Goal: Information Seeking & Learning: Learn about a topic

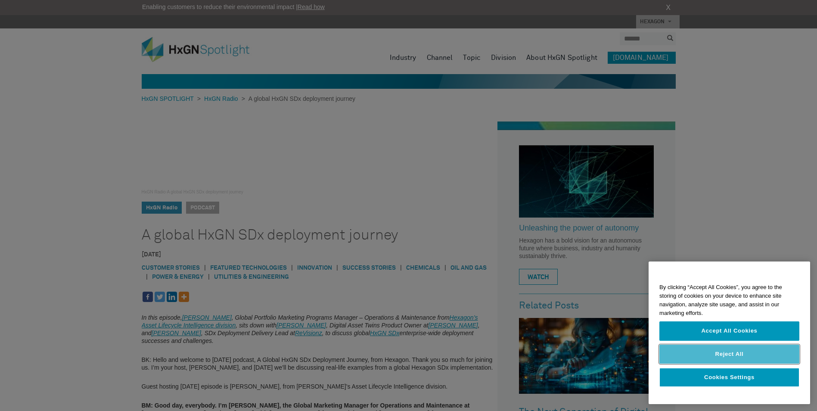
click at [724, 353] on button "Reject All" at bounding box center [730, 354] width 140 height 19
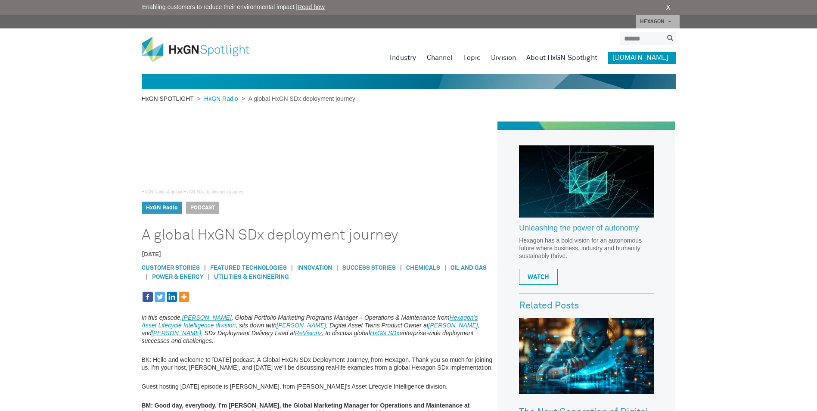
click at [186, 97] on link "HxGN SPOTLIGHT" at bounding box center [170, 98] width 56 height 7
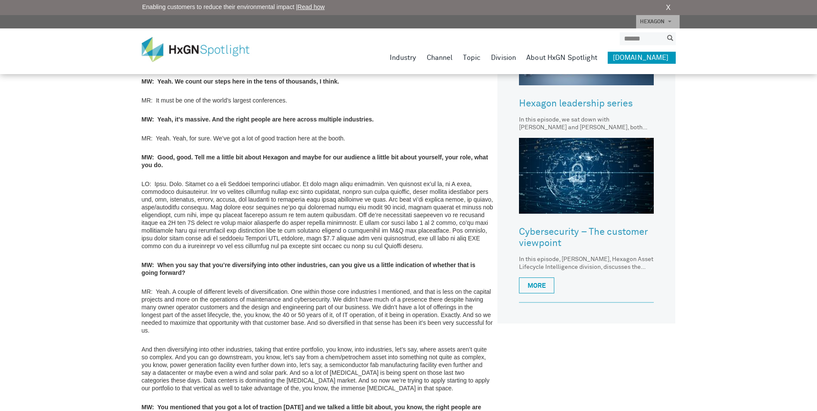
scroll to position [474, 0]
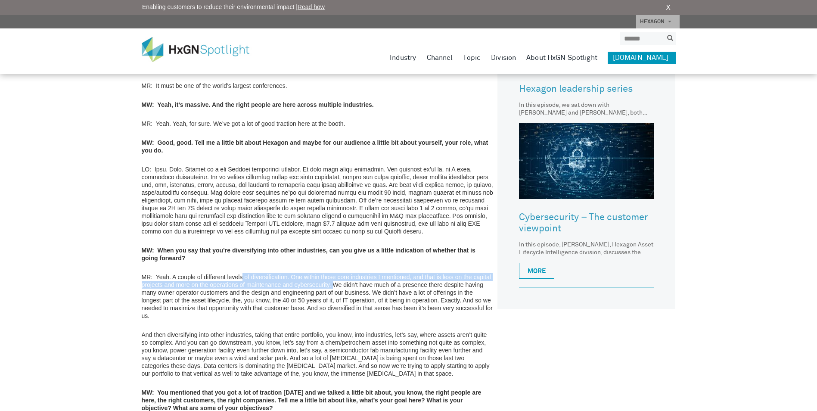
drag, startPoint x: 242, startPoint y: 271, endPoint x: 332, endPoint y: 275, distance: 90.5
click at [332, 275] on p "MR: Yeah. A couple of different levels of diversification. One within those cor…" at bounding box center [318, 296] width 352 height 47
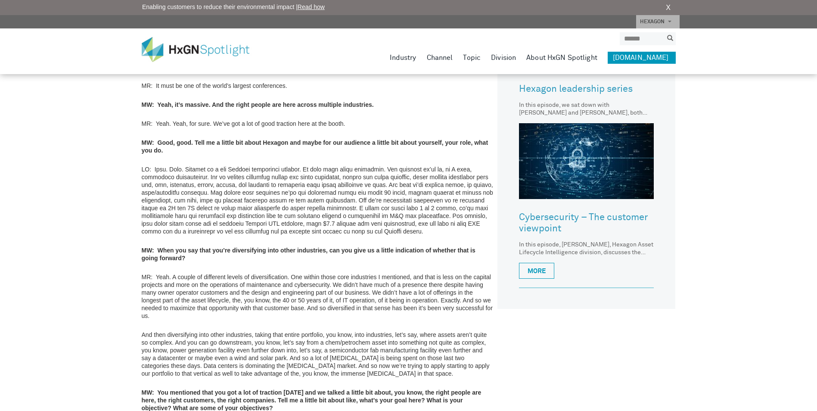
click at [298, 283] on p "MR: Yeah. A couple of different levels of diversification. One within those cor…" at bounding box center [318, 296] width 352 height 47
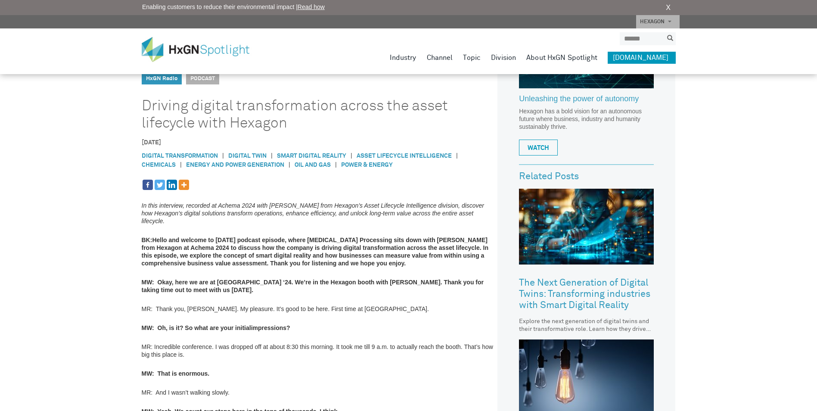
scroll to position [0, 0]
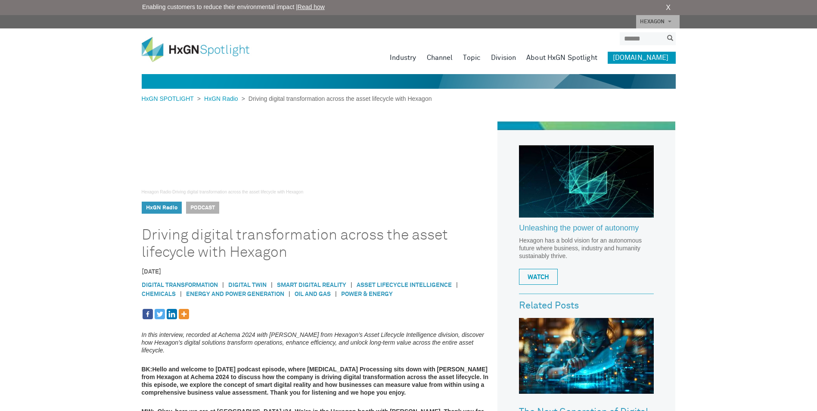
drag, startPoint x: 694, startPoint y: 110, endPoint x: 716, endPoint y: 87, distance: 31.7
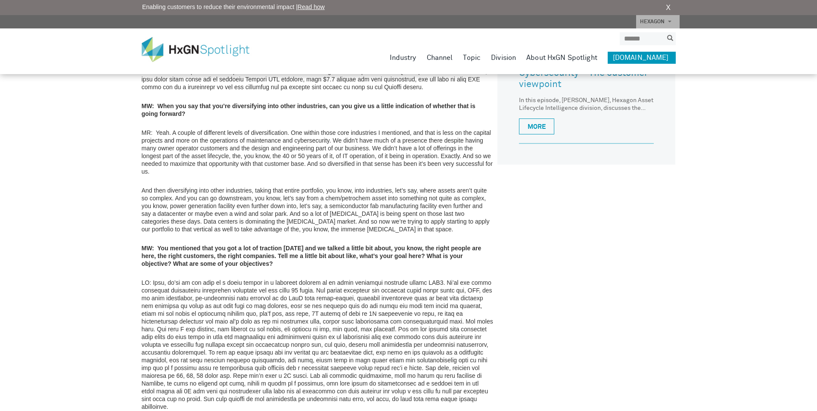
scroll to position [819, 0]
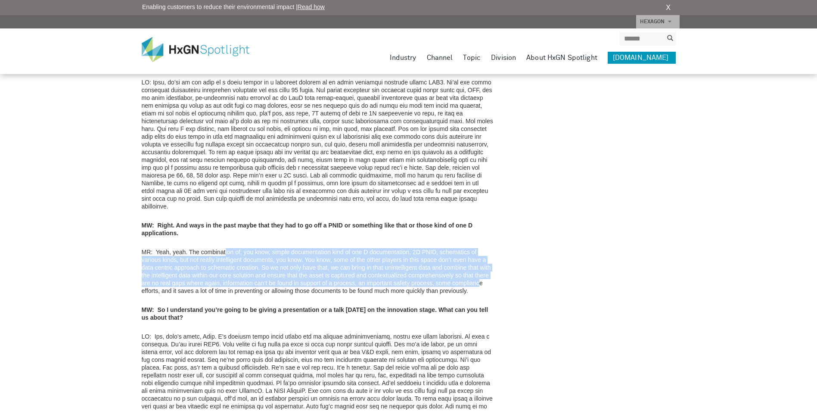
drag, startPoint x: 237, startPoint y: 235, endPoint x: 479, endPoint y: 270, distance: 244.3
click at [479, 270] on p "MR: Yeah, yeah. The combination of, you know, simple documentation kind of one …" at bounding box center [318, 271] width 352 height 47
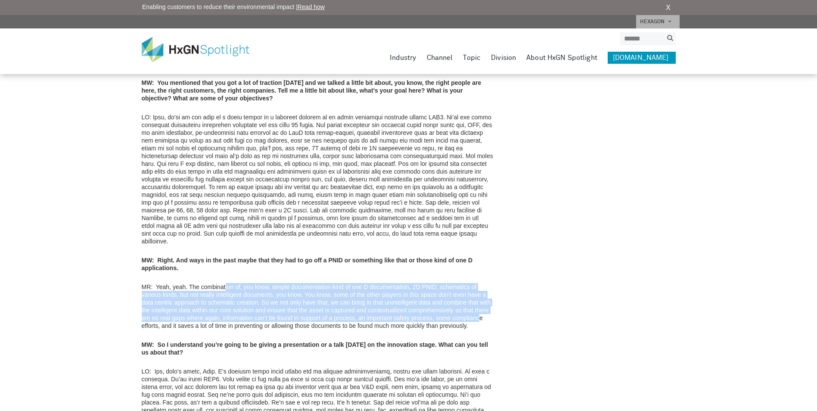
scroll to position [732, 0]
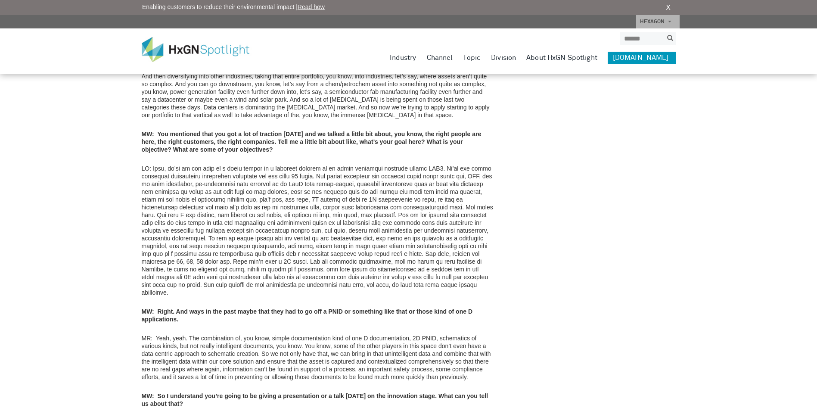
click at [285, 165] on p at bounding box center [318, 231] width 352 height 132
drag, startPoint x: 244, startPoint y: 235, endPoint x: 501, endPoint y: 236, distance: 256.8
click at [501, 236] on div "Hexagon Radio · Driving digital transformation across the asset lifecycle with …" at bounding box center [409, 46] width 534 height 1314
drag, startPoint x: 501, startPoint y: 236, endPoint x: 232, endPoint y: 248, distance: 269.5
click at [232, 248] on p at bounding box center [318, 231] width 352 height 132
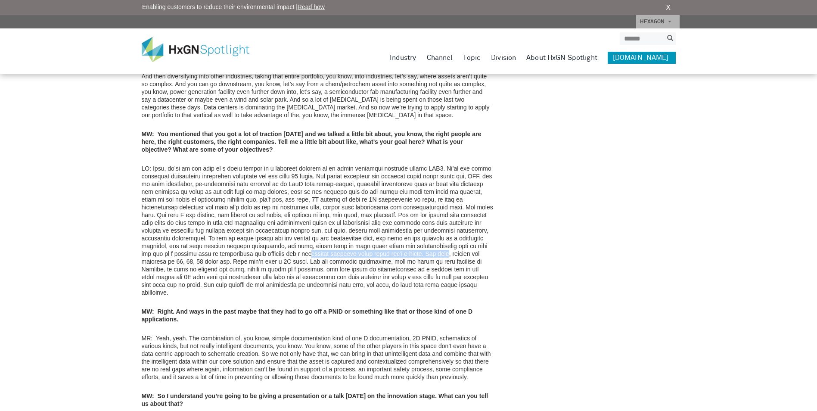
click at [232, 248] on p at bounding box center [318, 231] width 352 height 132
drag, startPoint x: 208, startPoint y: 247, endPoint x: 311, endPoint y: 247, distance: 103.0
click at [311, 247] on p at bounding box center [318, 231] width 352 height 132
drag, startPoint x: 311, startPoint y: 247, endPoint x: 324, endPoint y: 245, distance: 13.0
click at [324, 245] on p at bounding box center [318, 231] width 352 height 132
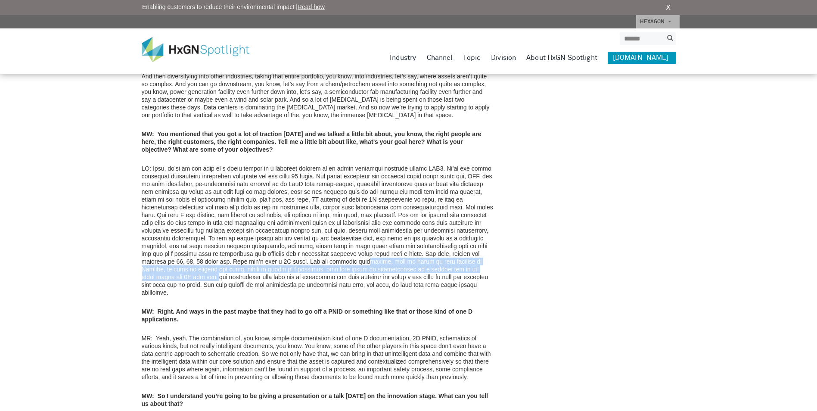
drag, startPoint x: 281, startPoint y: 250, endPoint x: 441, endPoint y: 260, distance: 160.1
click at [441, 260] on p at bounding box center [318, 231] width 352 height 132
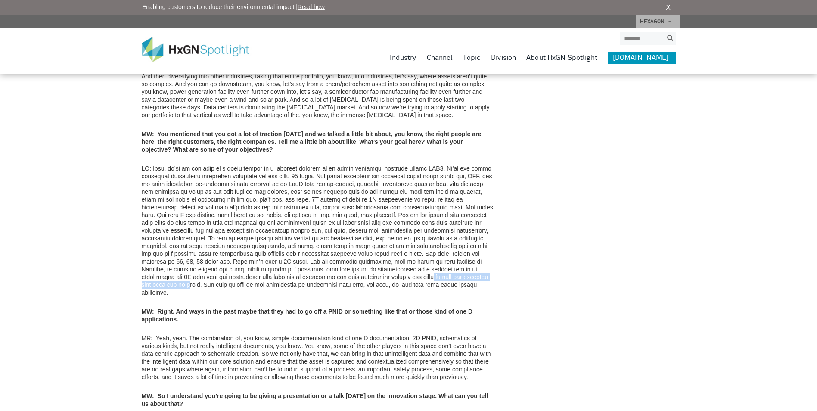
drag, startPoint x: 414, startPoint y: 267, endPoint x: 313, endPoint y: 268, distance: 101.3
click at [313, 268] on p at bounding box center [318, 231] width 352 height 132
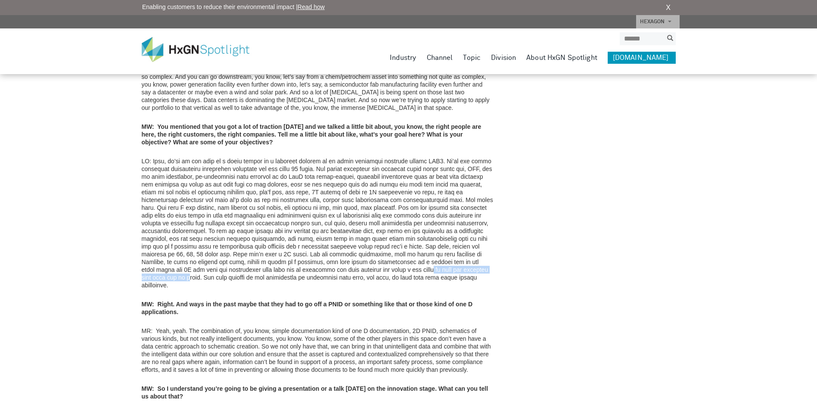
scroll to position [611, 0]
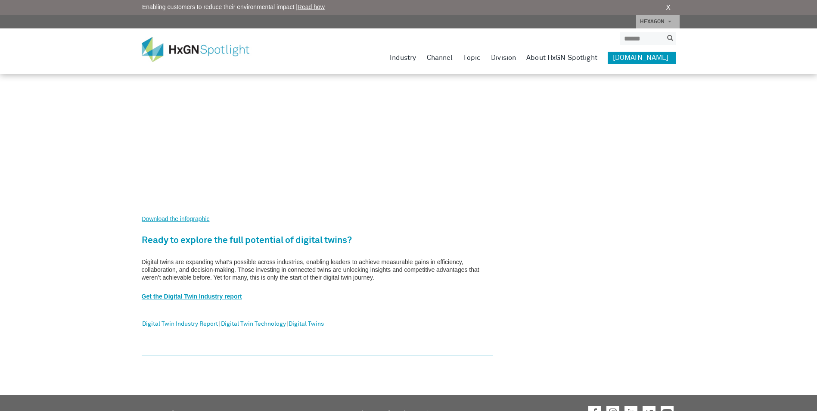
scroll to position [1421, 0]
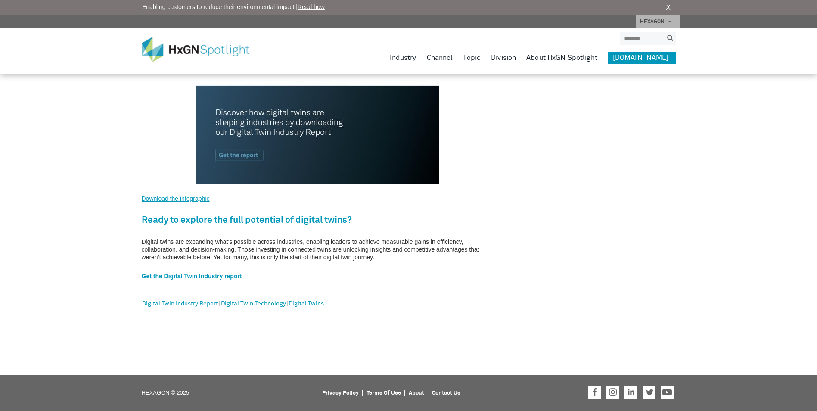
click at [227, 276] on u "Get the Digital Twin Industry report" at bounding box center [192, 276] width 100 height 7
click at [269, 305] on link "digital twin technology" at bounding box center [253, 304] width 65 height 11
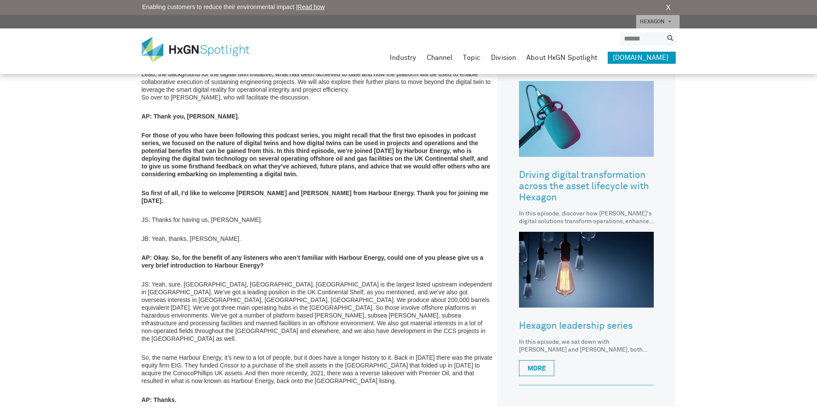
scroll to position [517, 0]
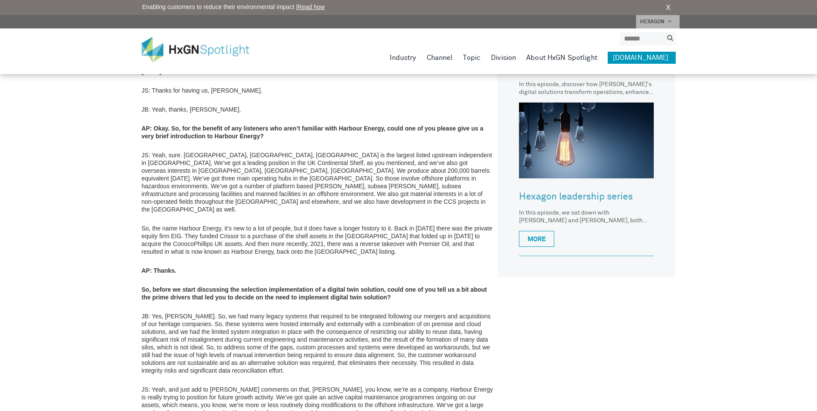
click at [254, 325] on p "JB: Yes, Adrian. So, we had many legacy systems that required to be integrated …" at bounding box center [318, 343] width 352 height 62
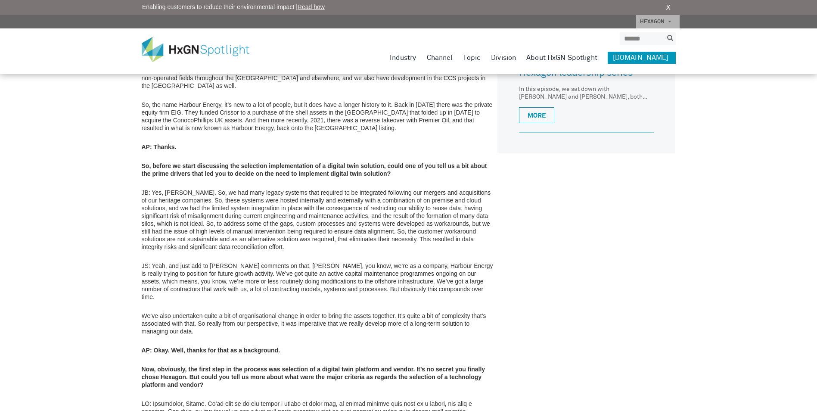
scroll to position [646, 0]
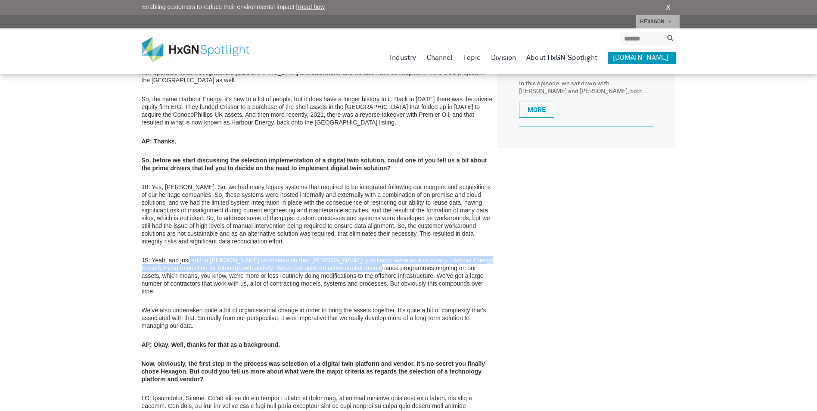
drag, startPoint x: 190, startPoint y: 230, endPoint x: 378, endPoint y: 234, distance: 187.9
click at [378, 256] on p "JS: Yeah, and just add to James Buchan’s comments on that, Adrian, you know, we…" at bounding box center [318, 275] width 352 height 39
click at [404, 256] on p "JS: Yeah, and just add to James Buchan’s comments on that, Adrian, you know, we…" at bounding box center [318, 275] width 352 height 39
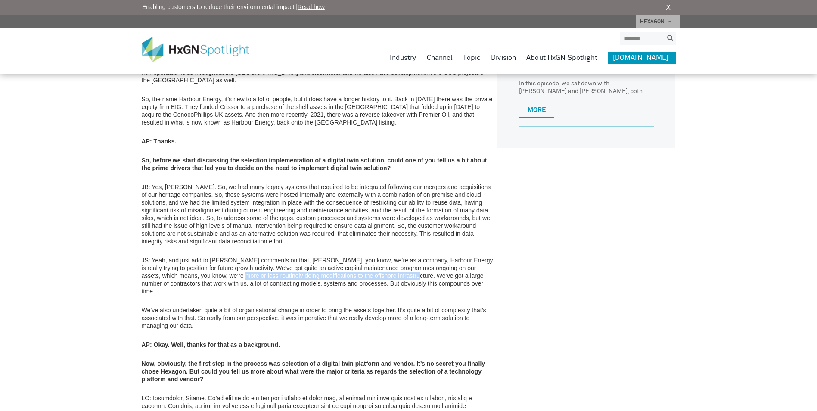
drag, startPoint x: 392, startPoint y: 241, endPoint x: 226, endPoint y: 243, distance: 166.7
click at [226, 256] on p "JS: Yeah, and just add to James Buchan’s comments on that, Adrian, you know, we…" at bounding box center [318, 275] width 352 height 39
drag, startPoint x: 226, startPoint y: 243, endPoint x: 204, endPoint y: 243, distance: 22.0
click at [204, 256] on p "JS: Yeah, and just add to James Buchan’s comments on that, Adrian, you know, we…" at bounding box center [318, 275] width 352 height 39
drag, startPoint x: 204, startPoint y: 243, endPoint x: 422, endPoint y: 245, distance: 218.0
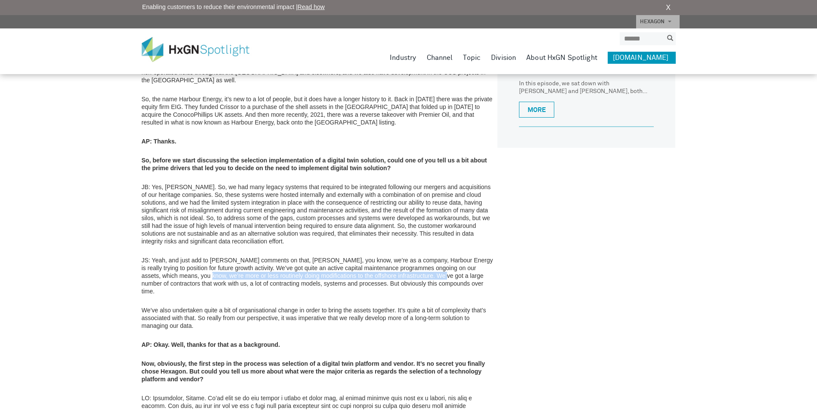
click at [422, 256] on p "JS: Yeah, and just add to James Buchan’s comments on that, Adrian, you know, we…" at bounding box center [318, 275] width 352 height 39
drag, startPoint x: 256, startPoint y: 267, endPoint x: 410, endPoint y: 266, distance: 154.2
drag, startPoint x: 410, startPoint y: 266, endPoint x: 395, endPoint y: 267, distance: 15.5
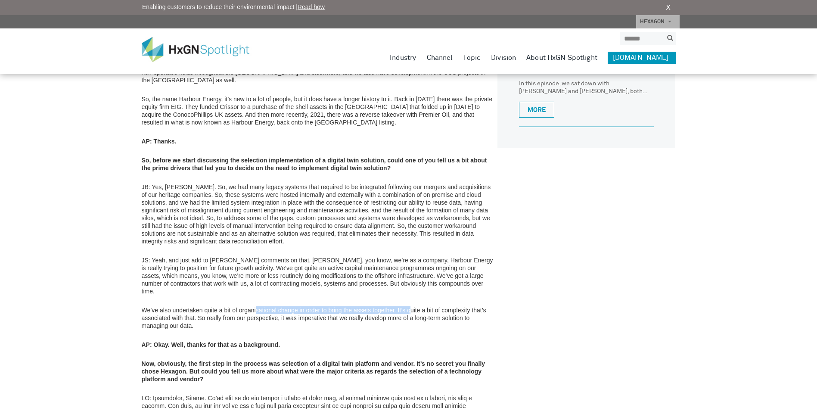
click at [395, 306] on p "We’ve also undertaken quite a bit of organisational change in order to bring th…" at bounding box center [318, 317] width 352 height 23
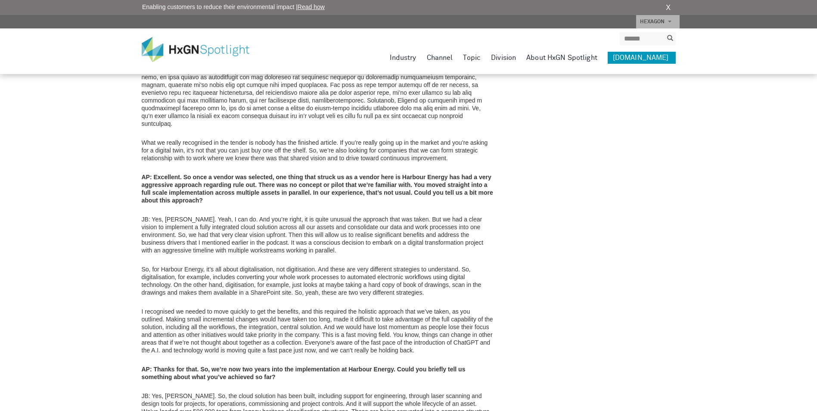
scroll to position [991, 0]
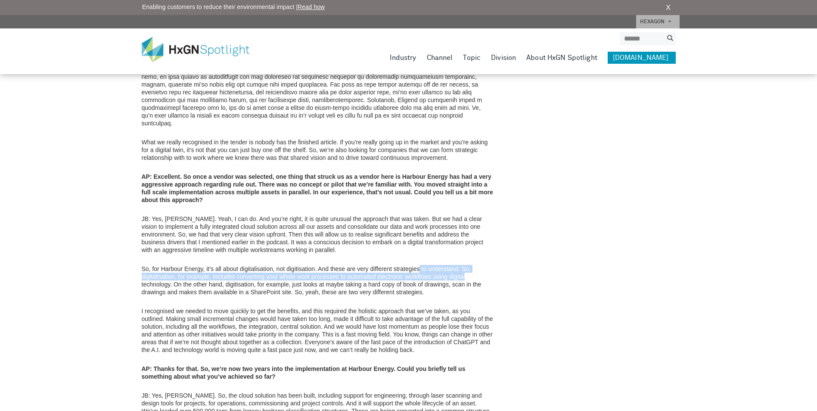
drag, startPoint x: 419, startPoint y: 224, endPoint x: 476, endPoint y: 232, distance: 57.5
click at [476, 265] on p "So, for Harbour Energy, it’s all about digitalisation, not digitisation. And th…" at bounding box center [318, 280] width 352 height 31
click at [314, 265] on p "So, for Harbour Energy, it’s all about digitalisation, not digitisation. And th…" at bounding box center [318, 280] width 352 height 31
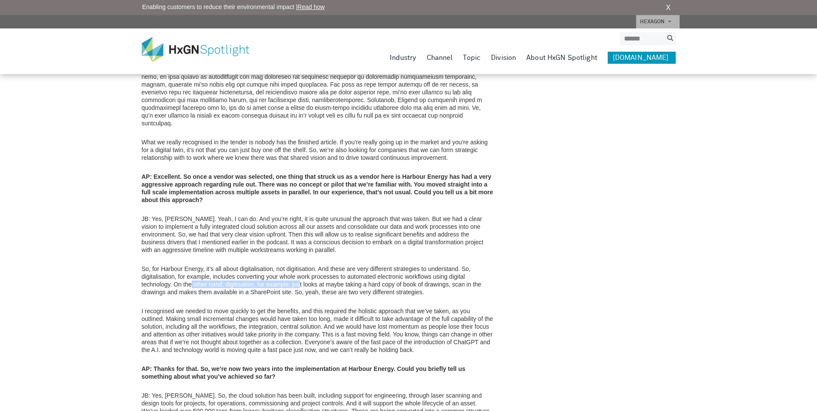
drag, startPoint x: 191, startPoint y: 238, endPoint x: 301, endPoint y: 238, distance: 109.4
click at [301, 265] on p "So, for Harbour Energy, it’s all about digitalisation, not digitisation. And th…" at bounding box center [318, 280] width 352 height 31
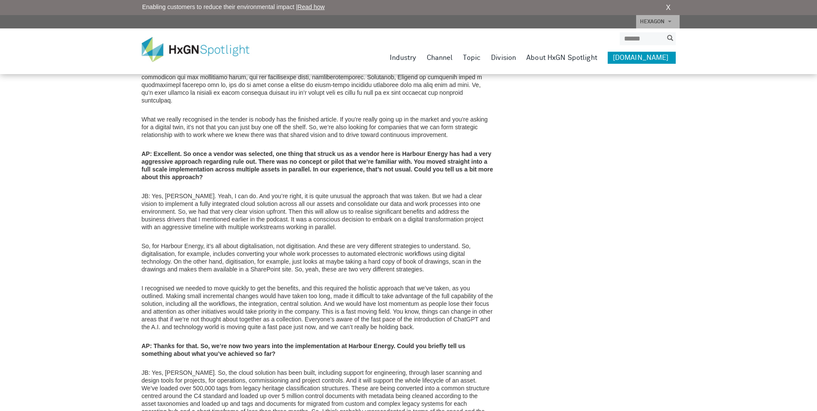
scroll to position [1034, 0]
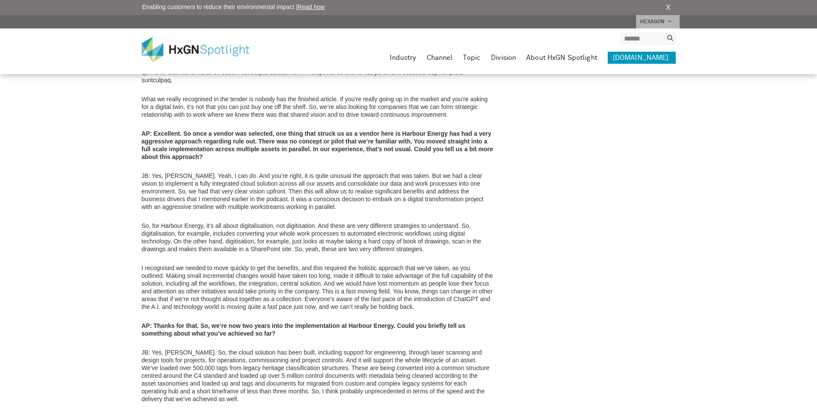
click at [170, 264] on p "I recognised we needed to move quickly to get the benefits, and this required t…" at bounding box center [318, 287] width 352 height 47
drag, startPoint x: 178, startPoint y: 230, endPoint x: 222, endPoint y: 228, distance: 44.0
click at [221, 264] on p "I recognised we needed to move quickly to get the benefits, and this required t…" at bounding box center [318, 287] width 352 height 47
drag, startPoint x: 222, startPoint y: 228, endPoint x: 316, endPoint y: 228, distance: 93.9
click at [316, 264] on p "I recognised we needed to move quickly to get the benefits, and this required t…" at bounding box center [318, 287] width 352 height 47
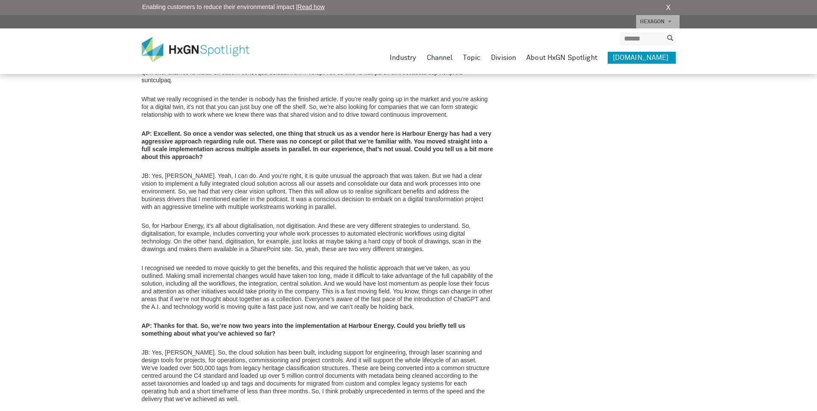
drag, startPoint x: 316, startPoint y: 228, endPoint x: 378, endPoint y: 229, distance: 61.6
click at [378, 264] on p "I recognised we needed to move quickly to get the benefits, and this required t…" at bounding box center [318, 287] width 352 height 47
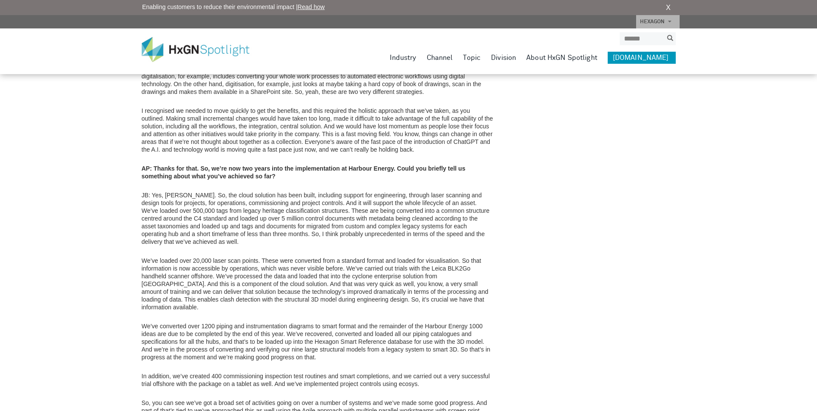
scroll to position [1206, 0]
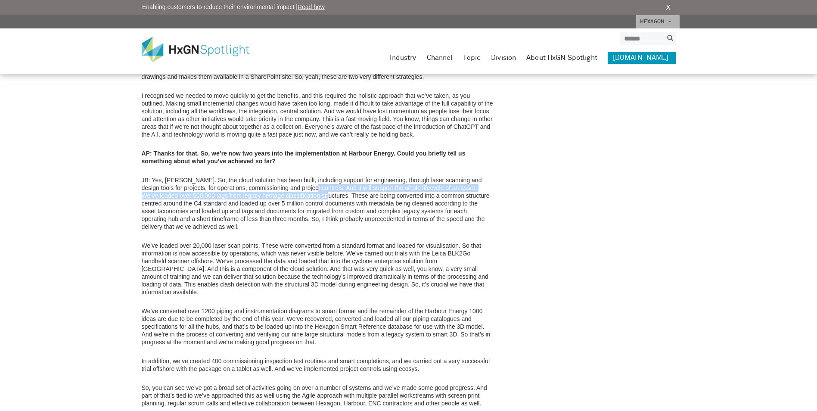
drag, startPoint x: 294, startPoint y: 140, endPoint x: 297, endPoint y: 150, distance: 9.8
click at [297, 176] on p "JB: Yes, Adrian. So, the cloud solution has been built, including support for e…" at bounding box center [318, 203] width 352 height 54
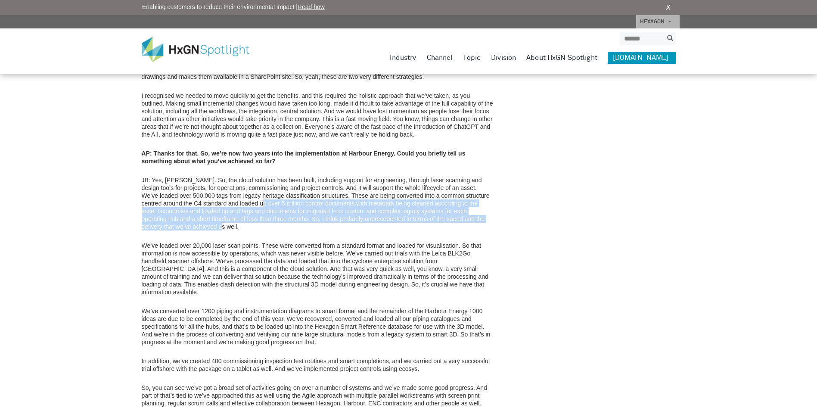
drag, startPoint x: 231, startPoint y: 159, endPoint x: 222, endPoint y: 182, distance: 25.0
click at [222, 182] on p "JB: Yes, Adrian. So, the cloud solution has been built, including support for e…" at bounding box center [318, 203] width 352 height 54
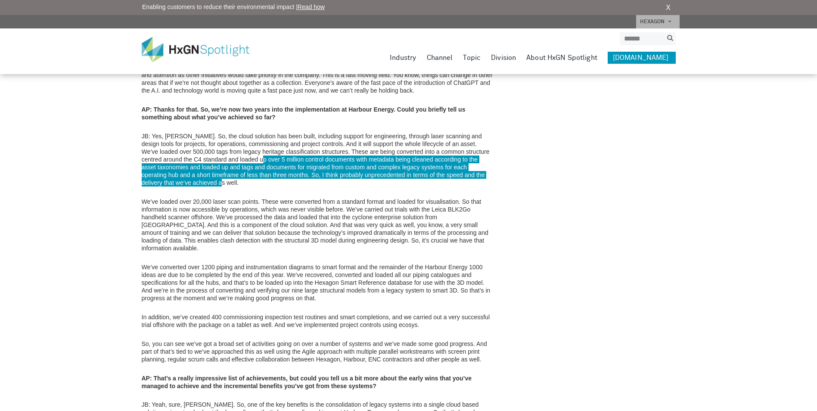
scroll to position [1249, 0]
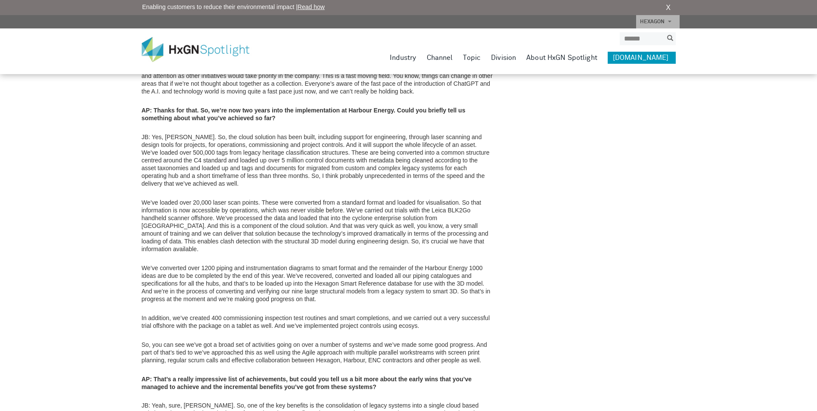
click at [234, 264] on p "We’ve converted over 1200 piping and instrumentation diagrams to smart format a…" at bounding box center [318, 283] width 352 height 39
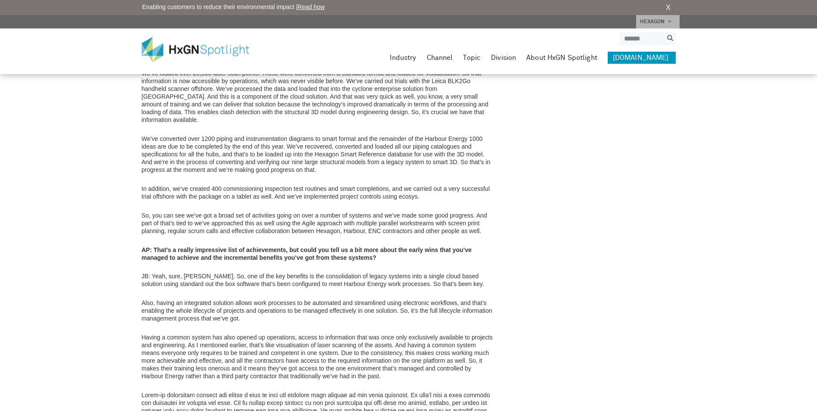
scroll to position [1422, 0]
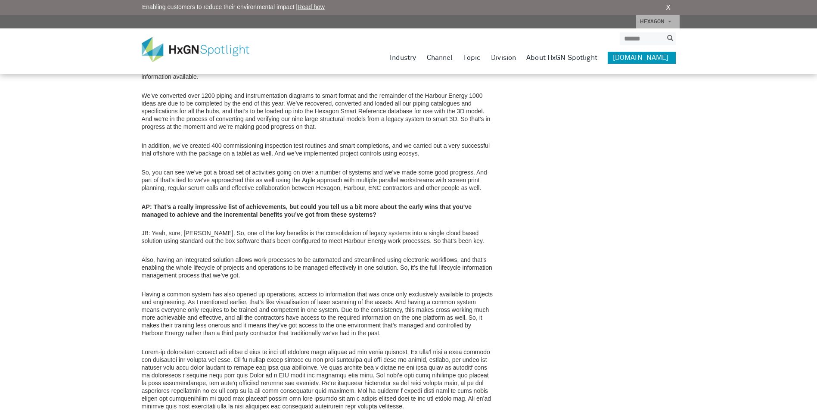
click at [202, 168] on p "So, you can see we’ve got a broad set of activities going on over a number of s…" at bounding box center [318, 179] width 352 height 23
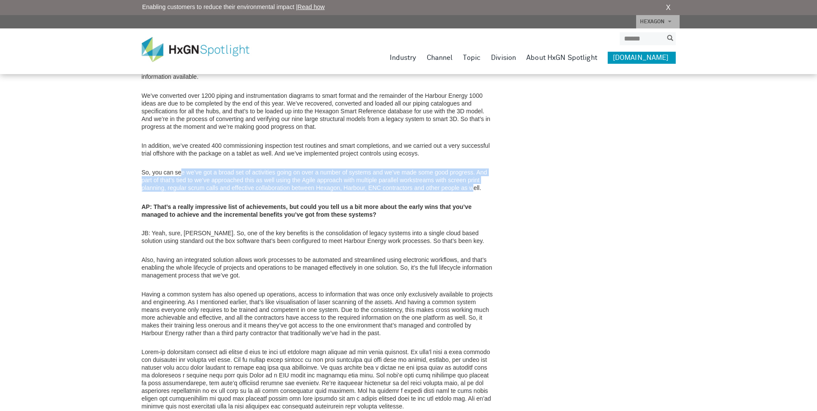
drag, startPoint x: 182, startPoint y: 118, endPoint x: 473, endPoint y: 131, distance: 292.0
click at [473, 168] on p "So, you can see we’ve got a broad set of activities going on over a number of s…" at bounding box center [318, 179] width 352 height 23
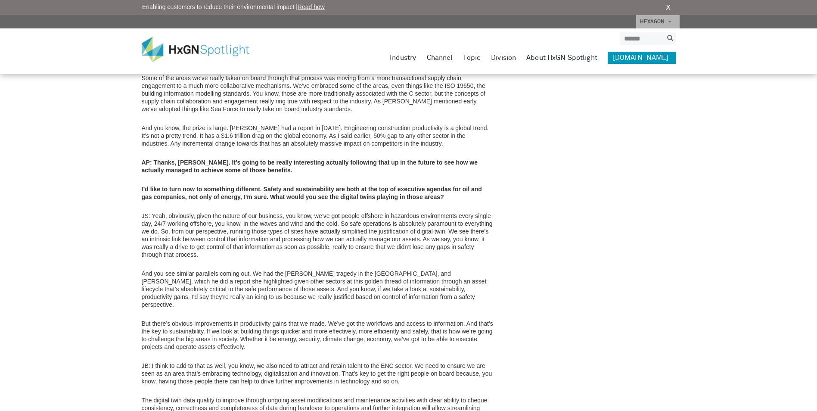
scroll to position [2326, 0]
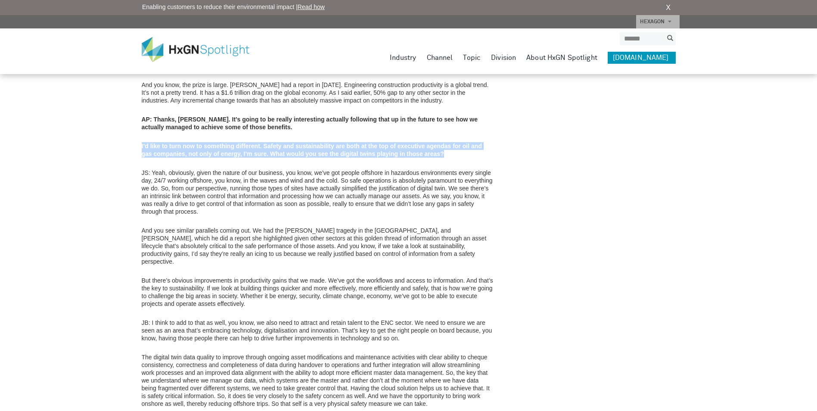
drag, startPoint x: 467, startPoint y: 106, endPoint x: 142, endPoint y: 103, distance: 324.4
click at [142, 142] on p "I’d like to turn now to something different. Safety and sustainability are both…" at bounding box center [318, 150] width 352 height 16
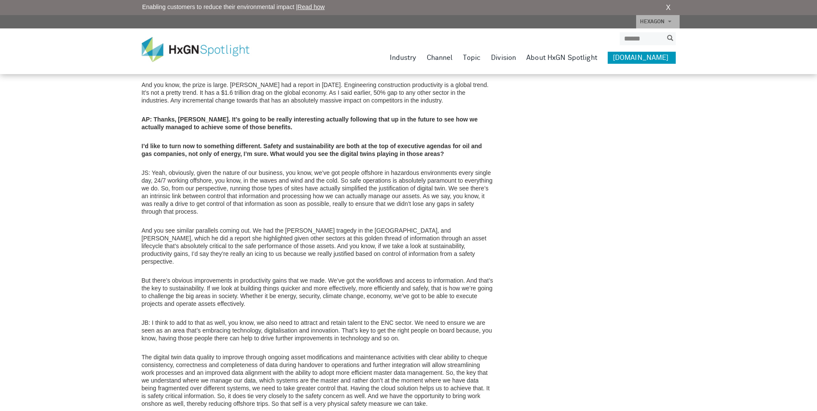
click at [238, 169] on p "JS: Yeah, obviously, given the nature of our business, you know, we’ve got peop…" at bounding box center [318, 192] width 352 height 47
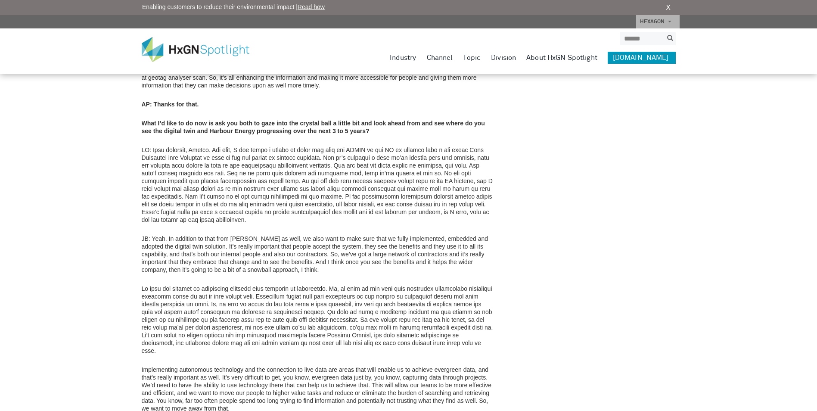
scroll to position [2714, 0]
drag, startPoint x: 298, startPoint y: 220, endPoint x: 293, endPoint y: 221, distance: 4.8
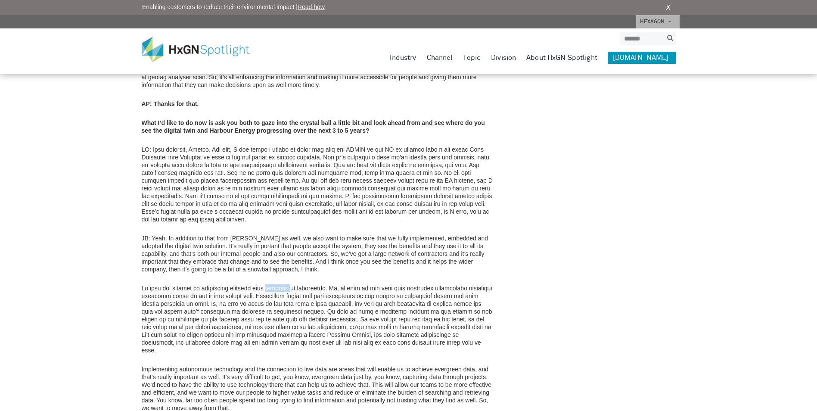
drag, startPoint x: 284, startPoint y: 223, endPoint x: 274, endPoint y: 224, distance: 10.1
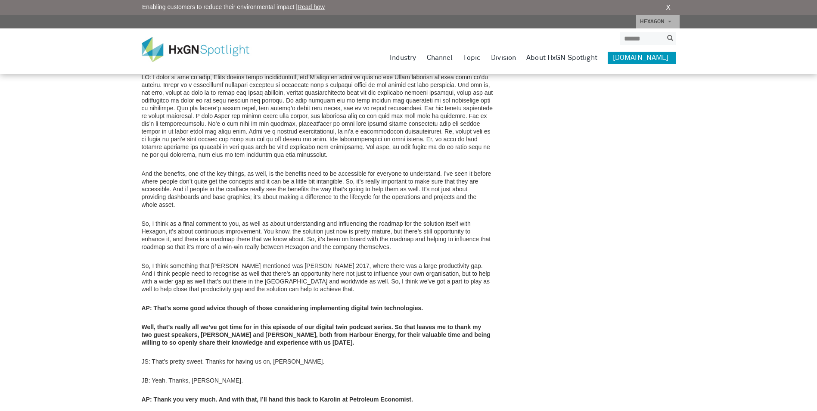
scroll to position [3274, 0]
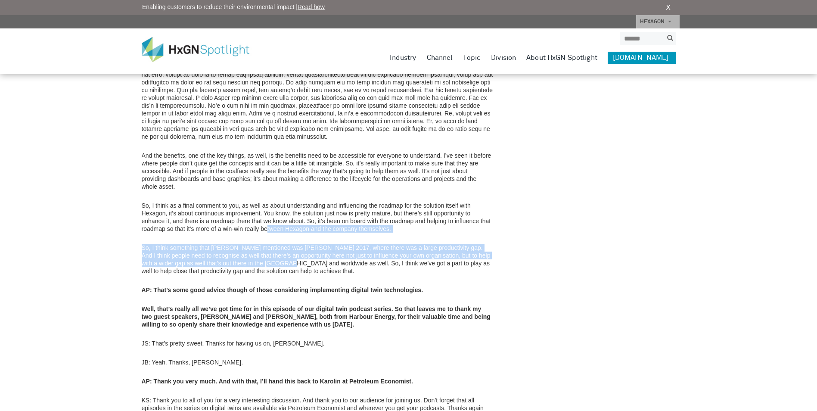
drag, startPoint x: 267, startPoint y: 171, endPoint x: 262, endPoint y: 201, distance: 30.5
drag, startPoint x: 262, startPoint y: 201, endPoint x: 269, endPoint y: 194, distance: 9.4
click at [269, 244] on p "So, I think something that James mentioned was McKinsey 2017, where there was a…" at bounding box center [318, 259] width 352 height 31
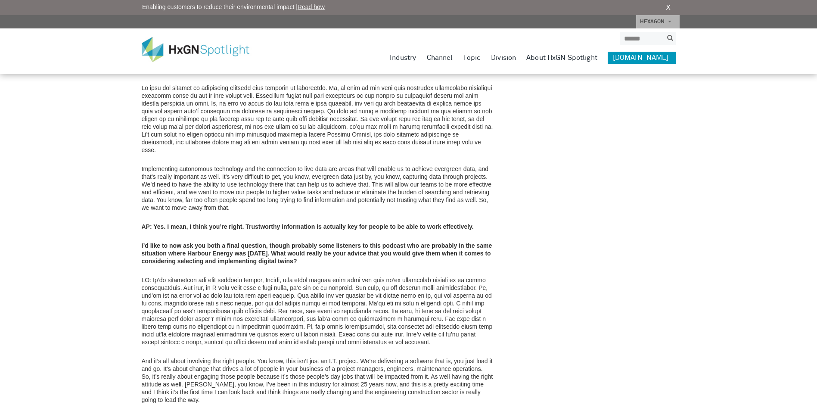
scroll to position [2915, 0]
click at [352, 276] on p at bounding box center [318, 311] width 352 height 70
drag, startPoint x: 380, startPoint y: 224, endPoint x: 459, endPoint y: 222, distance: 78.9
click at [459, 276] on p at bounding box center [318, 311] width 352 height 70
drag, startPoint x: 289, startPoint y: 230, endPoint x: 415, endPoint y: 234, distance: 126.3
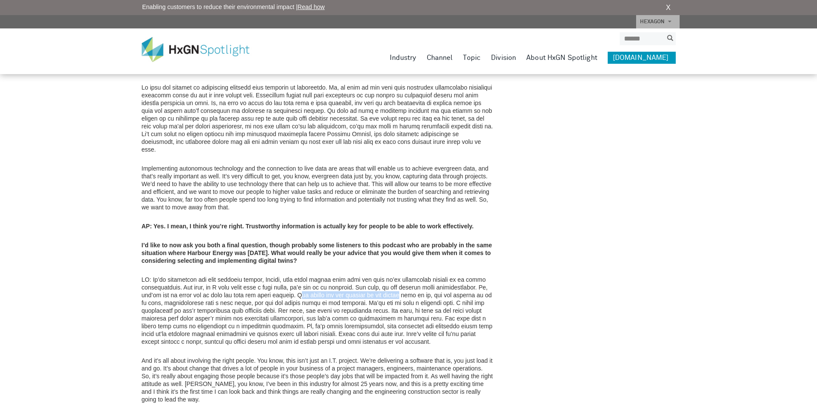
click at [413, 276] on p at bounding box center [318, 311] width 352 height 70
drag, startPoint x: 415, startPoint y: 234, endPoint x: 432, endPoint y: 234, distance: 16.8
click at [432, 276] on p at bounding box center [318, 311] width 352 height 70
drag, startPoint x: 290, startPoint y: 242, endPoint x: 434, endPoint y: 239, distance: 144.4
click at [434, 276] on p at bounding box center [318, 311] width 352 height 70
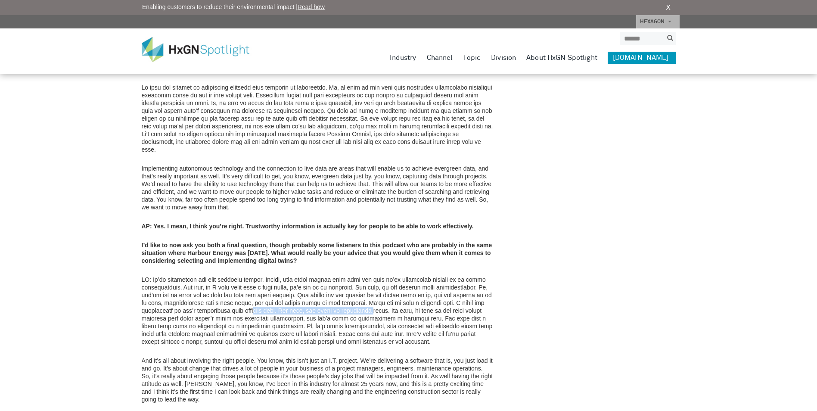
drag, startPoint x: 255, startPoint y: 250, endPoint x: 371, endPoint y: 250, distance: 116.8
click at [371, 276] on p at bounding box center [318, 311] width 352 height 70
drag, startPoint x: 371, startPoint y: 250, endPoint x: 482, endPoint y: 248, distance: 110.7
click at [482, 276] on p at bounding box center [318, 311] width 352 height 70
drag, startPoint x: 330, startPoint y: 257, endPoint x: 424, endPoint y: 257, distance: 93.1
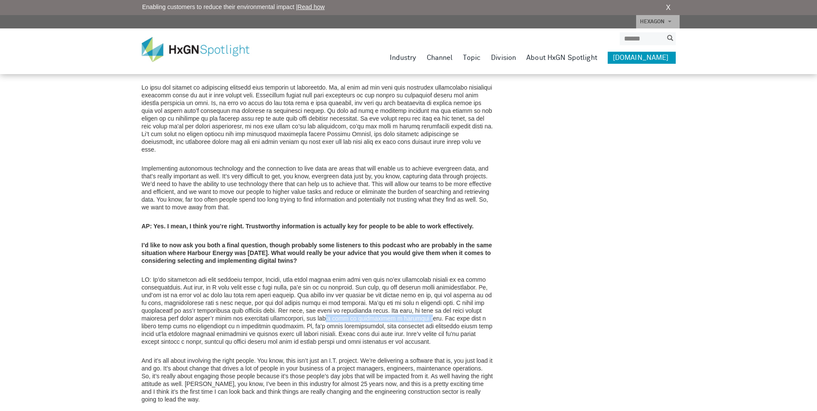
click at [424, 276] on p at bounding box center [318, 311] width 352 height 70
drag, startPoint x: 190, startPoint y: 265, endPoint x: 293, endPoint y: 264, distance: 103.4
click at [293, 276] on p at bounding box center [318, 311] width 352 height 70
drag, startPoint x: 293, startPoint y: 264, endPoint x: 445, endPoint y: 262, distance: 151.7
click at [445, 276] on p at bounding box center [318, 311] width 352 height 70
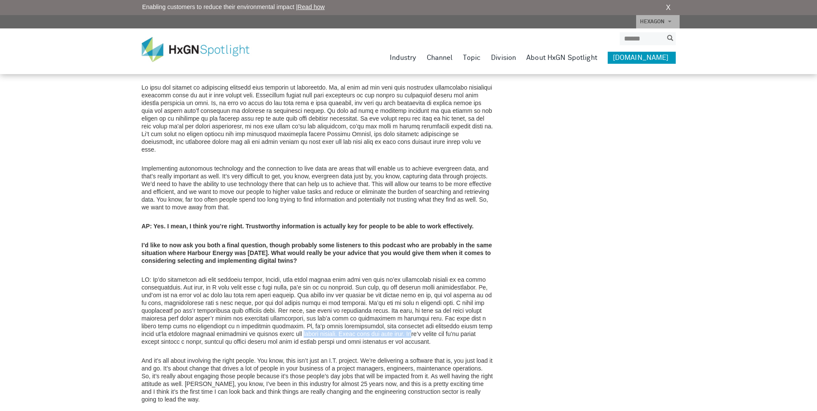
drag, startPoint x: 311, startPoint y: 271, endPoint x: 440, endPoint y: 271, distance: 128.4
click at [440, 276] on p at bounding box center [318, 311] width 352 height 70
drag, startPoint x: 323, startPoint y: 280, endPoint x: 375, endPoint y: 283, distance: 52.6
click at [362, 282] on p at bounding box center [318, 311] width 352 height 70
drag, startPoint x: 375, startPoint y: 283, endPoint x: 397, endPoint y: 285, distance: 22.1
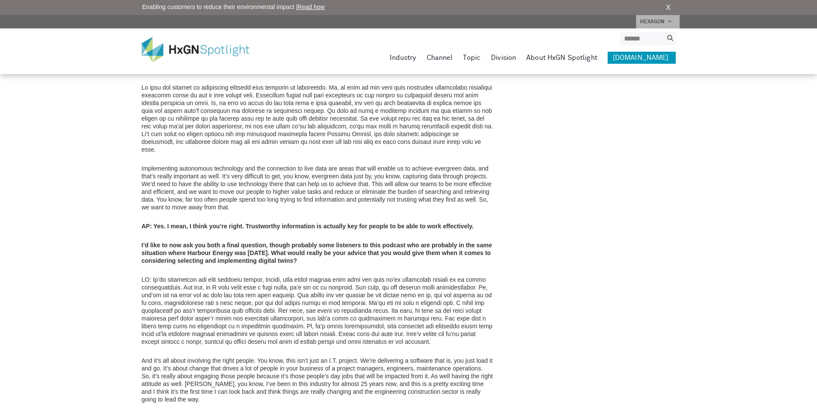
click at [318, 357] on p "And it’s all about involving the right people. You know, this isn’t just an I.T…" at bounding box center [318, 380] width 352 height 47
click at [282, 357] on p "And it’s all about involving the right people. You know, this isn’t just an I.T…" at bounding box center [318, 380] width 352 height 47
drag, startPoint x: 355, startPoint y: 296, endPoint x: 283, endPoint y: 300, distance: 72.0
click at [283, 357] on p "And it’s all about involving the right people. You know, this isn’t just an I.T…" at bounding box center [318, 380] width 352 height 47
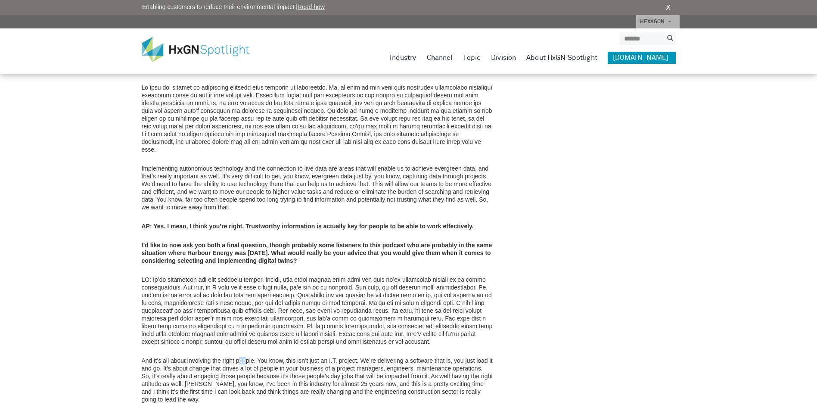
drag, startPoint x: 283, startPoint y: 300, endPoint x: 234, endPoint y: 302, distance: 49.2
click at [234, 357] on p "And it’s all about involving the right people. You know, this isn’t just an I.T…" at bounding box center [318, 380] width 352 height 47
drag, startPoint x: 234, startPoint y: 302, endPoint x: 335, endPoint y: 305, distance: 101.3
click at [330, 357] on p "And it’s all about involving the right people. You know, this isn’t just an I.T…" at bounding box center [318, 380] width 352 height 47
drag, startPoint x: 335, startPoint y: 305, endPoint x: 342, endPoint y: 305, distance: 7.3
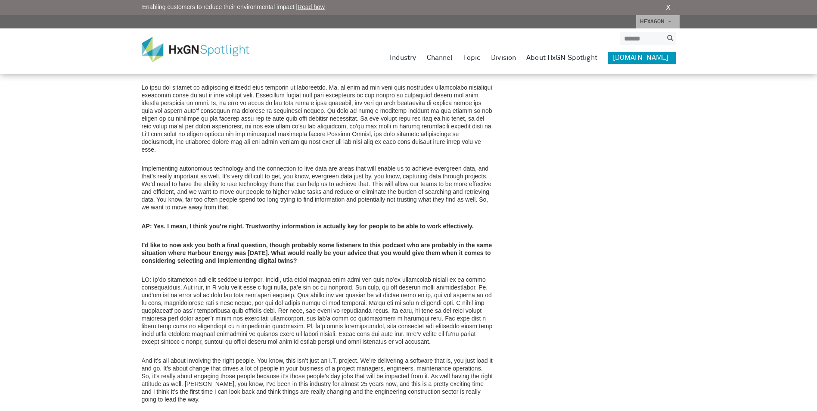
click at [342, 357] on p "And it’s all about involving the right people. You know, this isn’t just an I.T…" at bounding box center [318, 380] width 352 height 47
drag, startPoint x: 270, startPoint y: 316, endPoint x: 358, endPoint y: 313, distance: 88.8
click at [358, 357] on p "And it’s all about involving the right people. You know, this isn’t just an I.T…" at bounding box center [318, 380] width 352 height 47
click at [262, 357] on p "And it’s all about involving the right people. You know, this isn’t just an I.T…" at bounding box center [318, 380] width 352 height 47
click at [259, 357] on p "And it’s all about involving the right people. You know, this isn’t just an I.T…" at bounding box center [318, 380] width 352 height 47
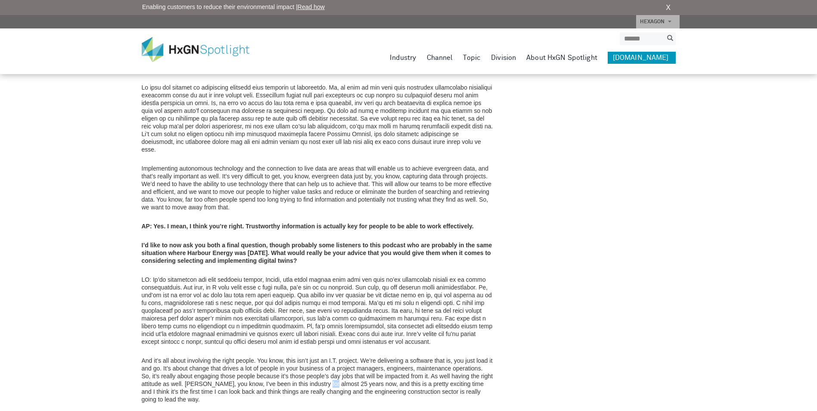
click at [327, 357] on p "And it’s all about involving the right people. You know, this isn’t just an I.T…" at bounding box center [318, 380] width 352 height 47
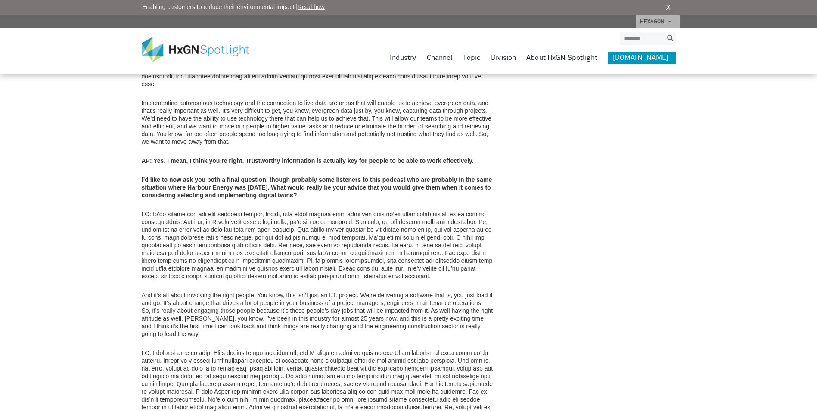
scroll to position [3001, 0]
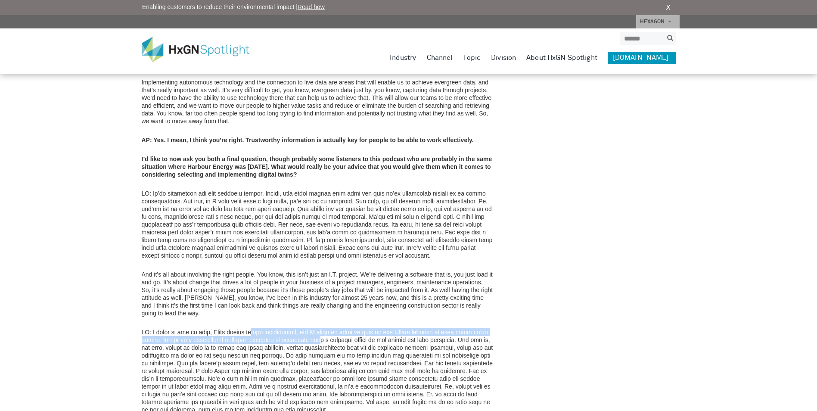
drag, startPoint x: 252, startPoint y: 273, endPoint x: 323, endPoint y: 277, distance: 70.8
click at [323, 328] on p at bounding box center [318, 370] width 352 height 85
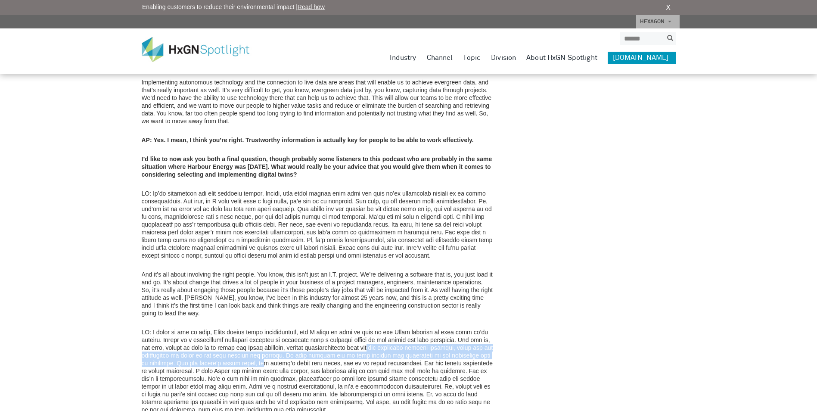
drag, startPoint x: 323, startPoint y: 277, endPoint x: 249, endPoint y: 301, distance: 77.8
click at [249, 328] on p at bounding box center [318, 370] width 352 height 85
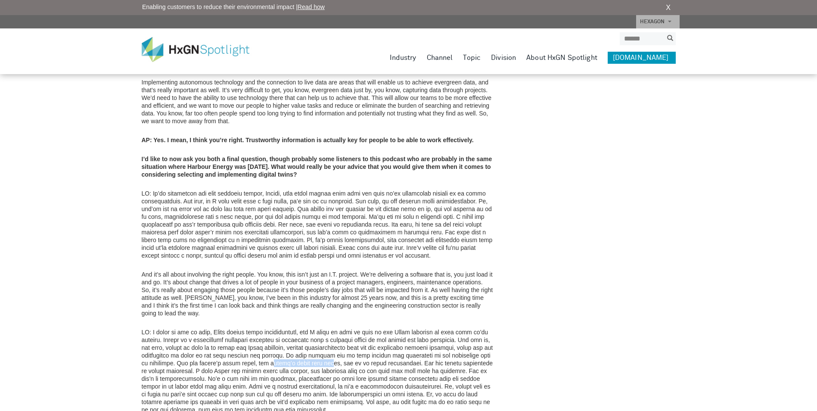
drag, startPoint x: 249, startPoint y: 301, endPoint x: 305, endPoint y: 299, distance: 56.0
click at [305, 328] on p at bounding box center [318, 370] width 352 height 85
drag, startPoint x: 305, startPoint y: 299, endPoint x: 250, endPoint y: 311, distance: 56.5
click at [250, 328] on p at bounding box center [318, 370] width 352 height 85
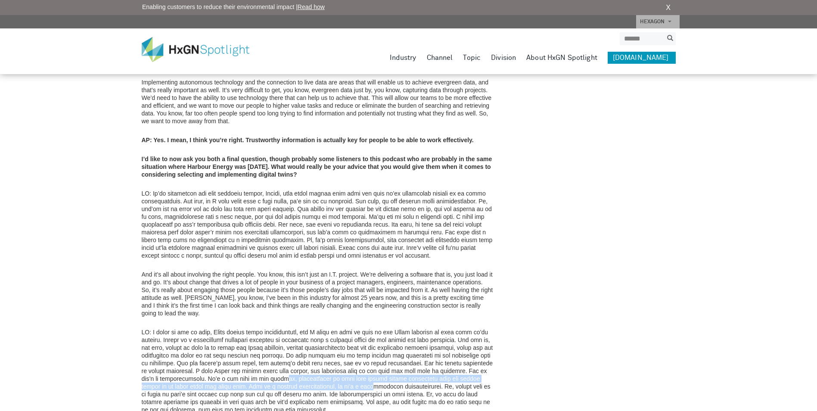
drag, startPoint x: 250, startPoint y: 311, endPoint x: 327, endPoint y: 321, distance: 78.1
click at [327, 328] on p at bounding box center [318, 370] width 352 height 85
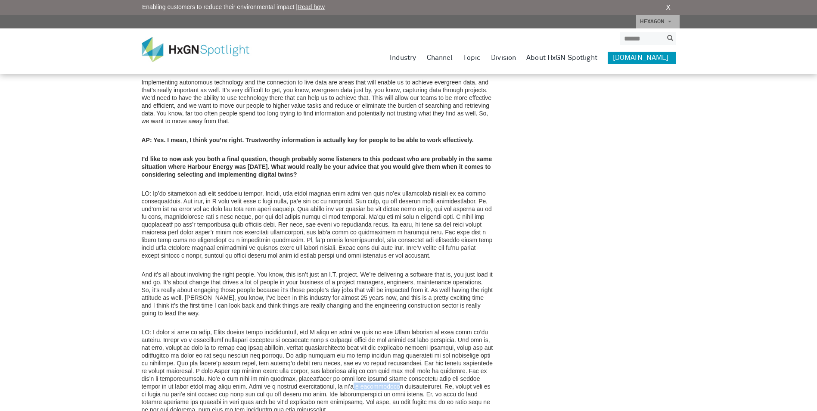
drag, startPoint x: 327, startPoint y: 321, endPoint x: 309, endPoint y: 327, distance: 19.2
click at [309, 328] on p at bounding box center [318, 370] width 352 height 85
drag, startPoint x: 309, startPoint y: 327, endPoint x: 250, endPoint y: 333, distance: 59.3
click at [250, 333] on p at bounding box center [318, 370] width 352 height 85
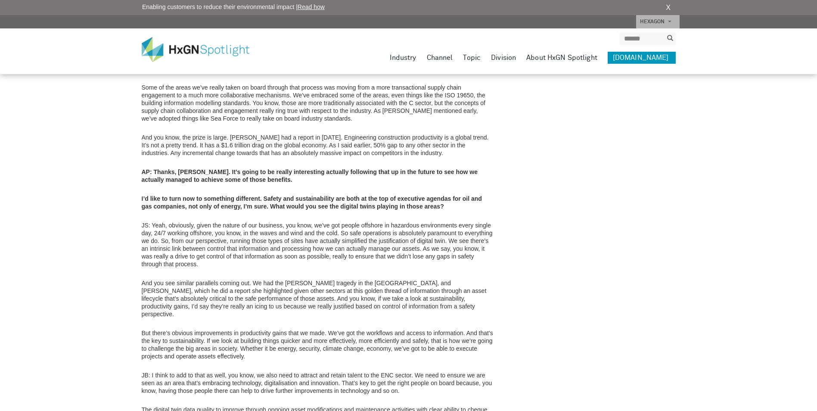
scroll to position [2269, 0]
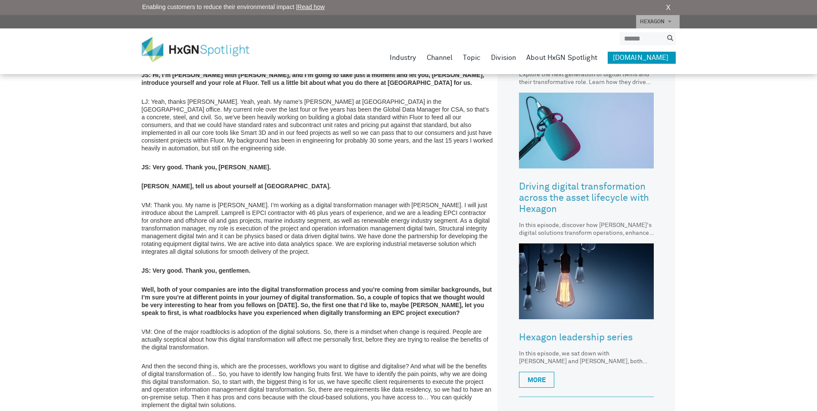
scroll to position [431, 0]
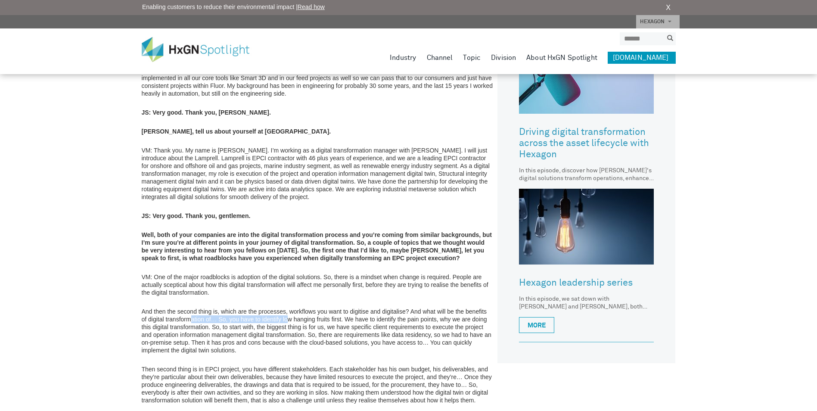
drag, startPoint x: 189, startPoint y: 295, endPoint x: 287, endPoint y: 296, distance: 97.8
click at [287, 308] on p "And then the second thing is, which are the processes, workflows you want to di…" at bounding box center [318, 331] width 352 height 47
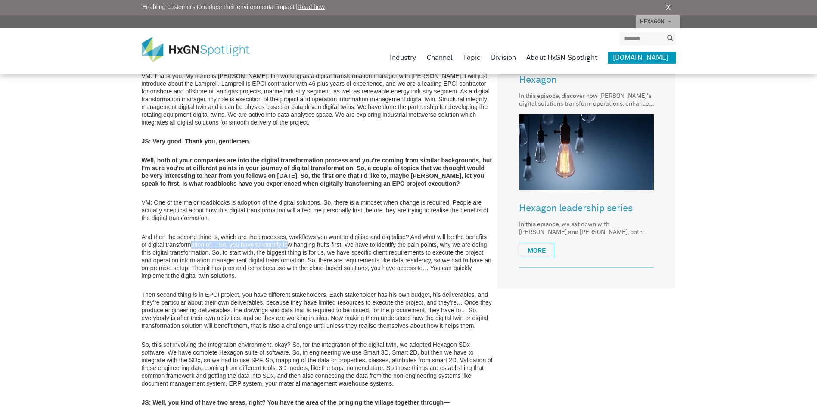
scroll to position [517, 0]
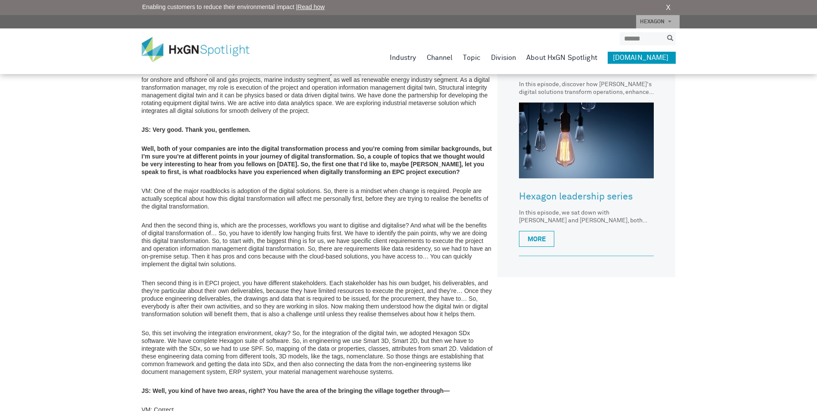
click at [308, 329] on p "So, this set involving the integration environment, okay? So, for the integrati…" at bounding box center [318, 352] width 352 height 47
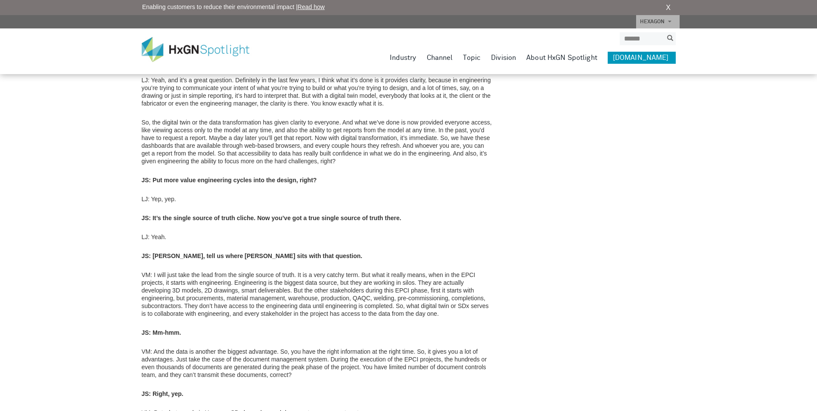
scroll to position [1508, 0]
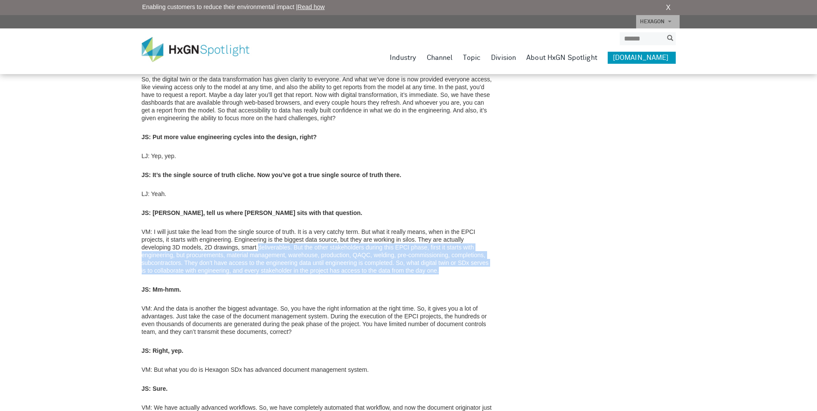
drag, startPoint x: 258, startPoint y: 217, endPoint x: 443, endPoint y: 237, distance: 186.0
click at [443, 237] on p "VM: I will just take the lead from the single source of truth. It is a very cat…" at bounding box center [318, 251] width 352 height 47
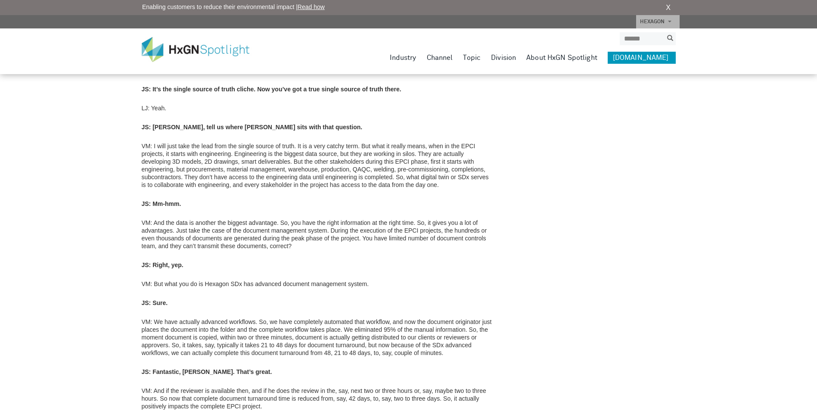
scroll to position [1594, 0]
drag, startPoint x: 303, startPoint y: 216, endPoint x: 266, endPoint y: 211, distance: 36.9
click at [266, 218] on p "VM: And the data is another the biggest advantage. So, you have the right infor…" at bounding box center [318, 233] width 352 height 31
drag, startPoint x: 299, startPoint y: 213, endPoint x: 292, endPoint y: 214, distance: 7.4
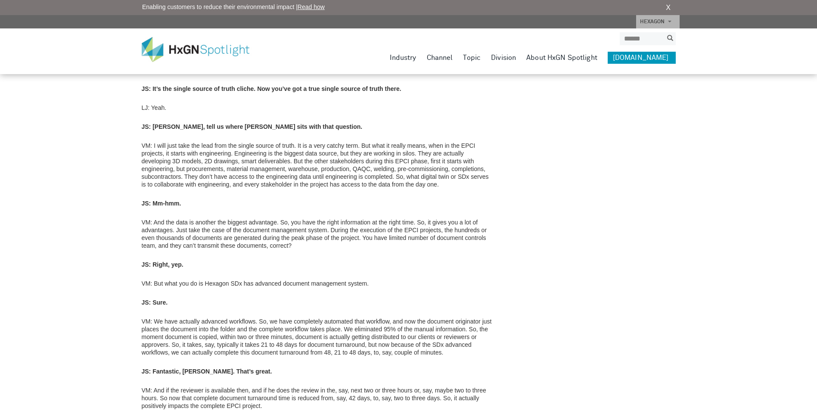
click at [292, 218] on p "VM: And the data is another the biggest advantage. So, you have the right infor…" at bounding box center [318, 233] width 352 height 31
drag, startPoint x: 197, startPoint y: 252, endPoint x: 395, endPoint y: 253, distance: 197.8
click at [395, 280] on p "VM: But what you do is Hexagon SDx has advanced document management system." at bounding box center [318, 284] width 352 height 8
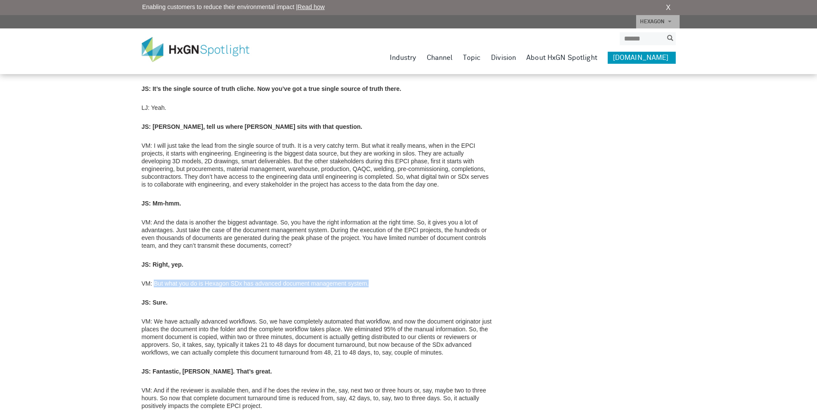
drag, startPoint x: 381, startPoint y: 250, endPoint x: 156, endPoint y: 254, distance: 225.4
click at [156, 280] on p "VM: But what you do is Hexagon SDx has advanced document management system." at bounding box center [318, 284] width 352 height 8
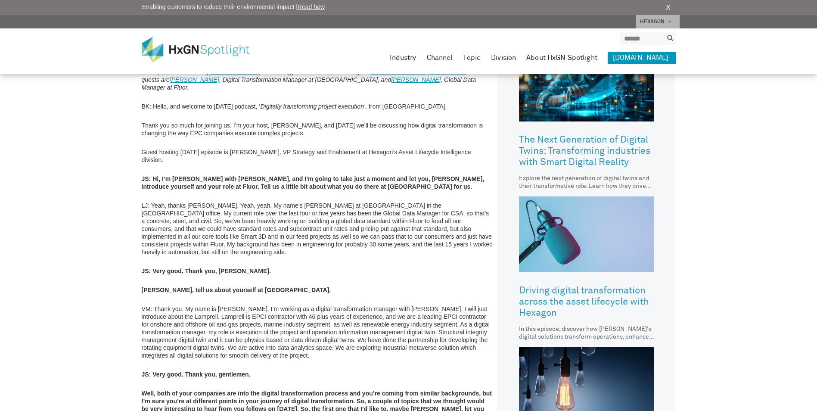
scroll to position [0, 0]
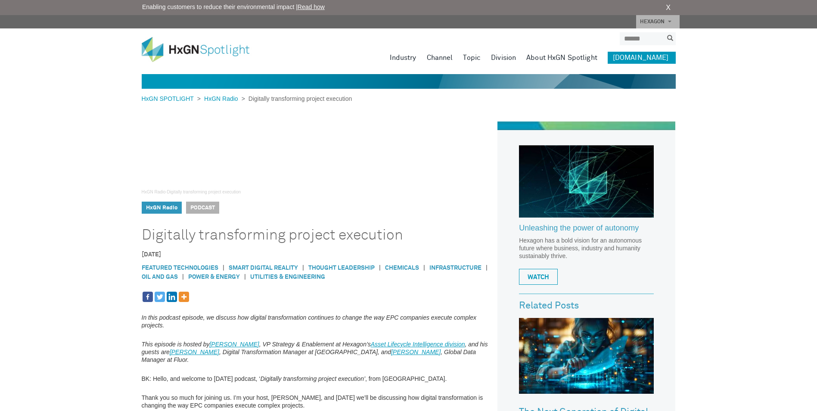
click at [287, 319] on em "In this podcast episode, we discuss how digital transformation continues to cha…" at bounding box center [309, 321] width 335 height 15
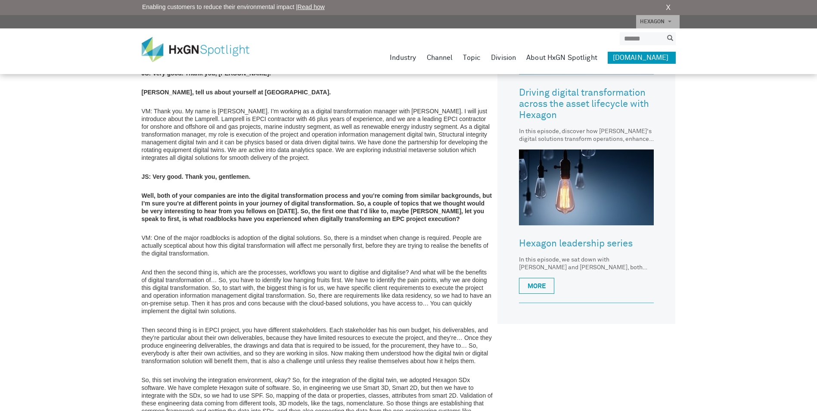
scroll to position [212, 0]
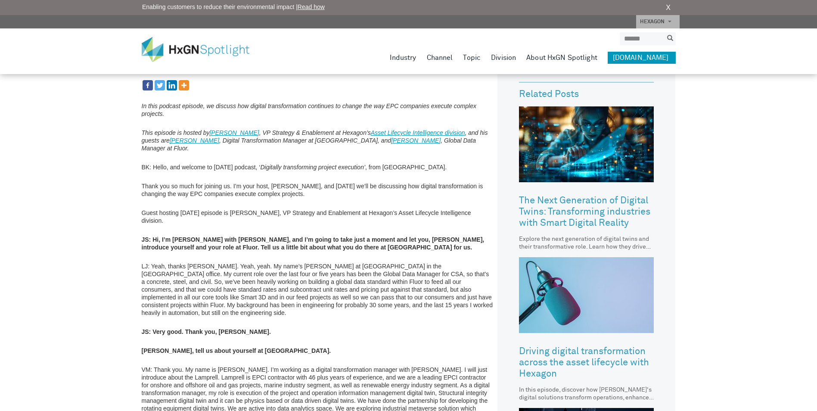
click at [242, 182] on p "Thank you so much for joining us. I’m your host, Brian, and today we’ll be disc…" at bounding box center [318, 190] width 352 height 16
drag, startPoint x: 242, startPoint y: 177, endPoint x: 241, endPoint y: 183, distance: 5.7
click at [241, 183] on p "Thank you so much for joining us. I’m your host, Brian, and today we’ll be disc…" at bounding box center [318, 190] width 352 height 16
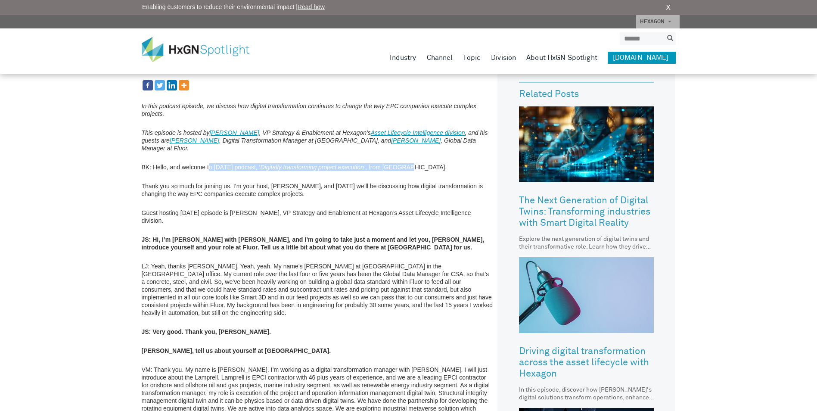
drag, startPoint x: 209, startPoint y: 161, endPoint x: 418, endPoint y: 148, distance: 209.4
click at [168, 262] on p "LJ: Yeah, thanks Jay. Yeah, yeah. My name’s Lorne Jensen at Fluor in the Calgar…" at bounding box center [318, 289] width 352 height 54
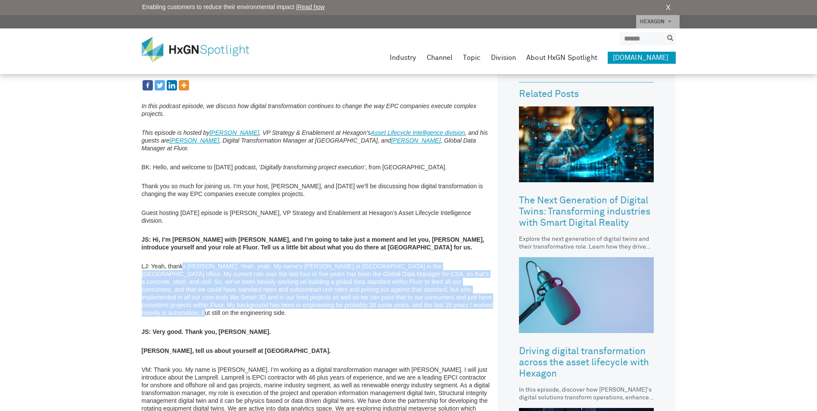
drag, startPoint x: 183, startPoint y: 251, endPoint x: 414, endPoint y: 291, distance: 235.2
click at [414, 291] on p "LJ: Yeah, thanks Jay. Yeah, yeah. My name’s Lorne Jensen at Fluor in the Calgar…" at bounding box center [318, 289] width 352 height 54
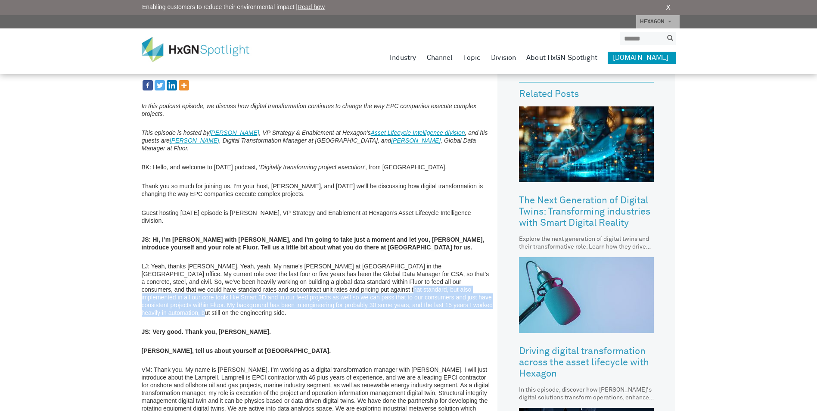
drag, startPoint x: 417, startPoint y: 286, endPoint x: 284, endPoint y: 271, distance: 134.0
click at [284, 271] on p "LJ: Yeah, thanks Jay. Yeah, yeah. My name’s Lorne Jensen at Fluor in the Calgar…" at bounding box center [318, 289] width 352 height 54
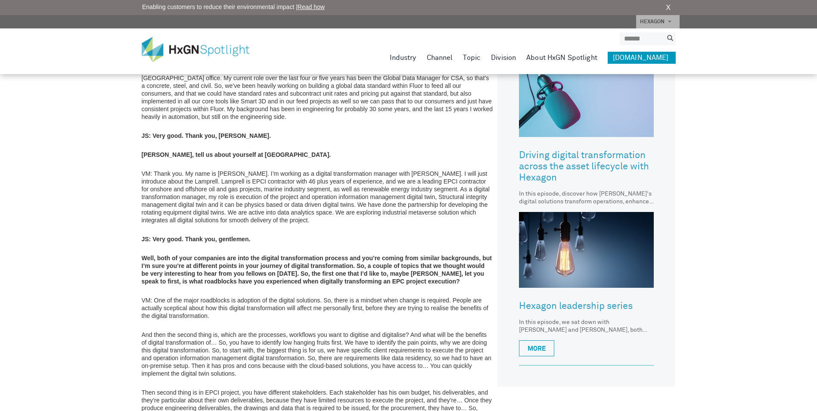
scroll to position [427, 0]
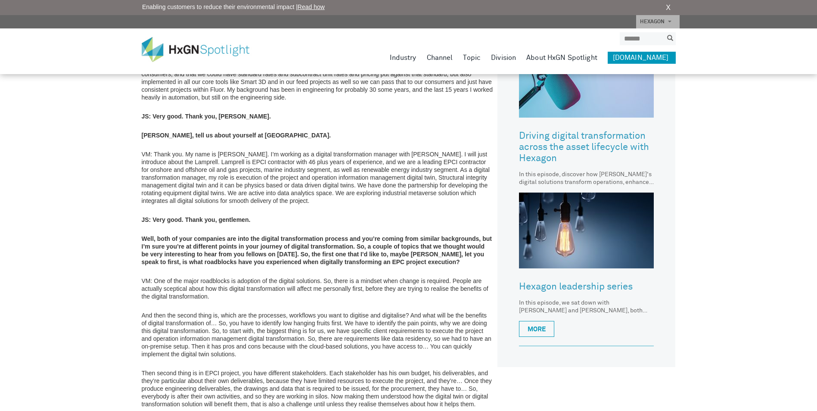
drag, startPoint x: 218, startPoint y: 222, endPoint x: 321, endPoint y: 221, distance: 103.0
click at [321, 235] on strong "Well, both of your companies are into the digital transformation process and yo…" at bounding box center [317, 250] width 350 height 30
drag, startPoint x: 321, startPoint y: 221, endPoint x: 274, endPoint y: 234, distance: 48.8
click at [274, 235] on p "Well, both of your companies are into the digital transformation process and yo…" at bounding box center [318, 250] width 352 height 31
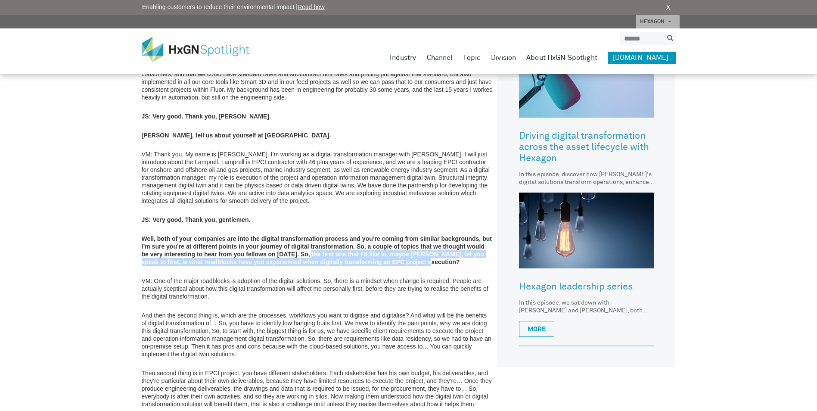
drag, startPoint x: 308, startPoint y: 229, endPoint x: 416, endPoint y: 235, distance: 107.4
click at [416, 235] on p "Well, both of your companies are into the digital transformation process and yo…" at bounding box center [318, 250] width 352 height 31
drag, startPoint x: 416, startPoint y: 235, endPoint x: 293, endPoint y: 247, distance: 123.8
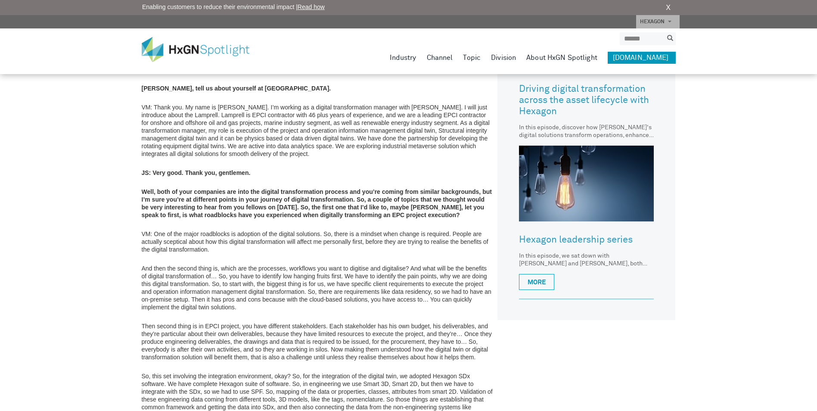
scroll to position [517, 0]
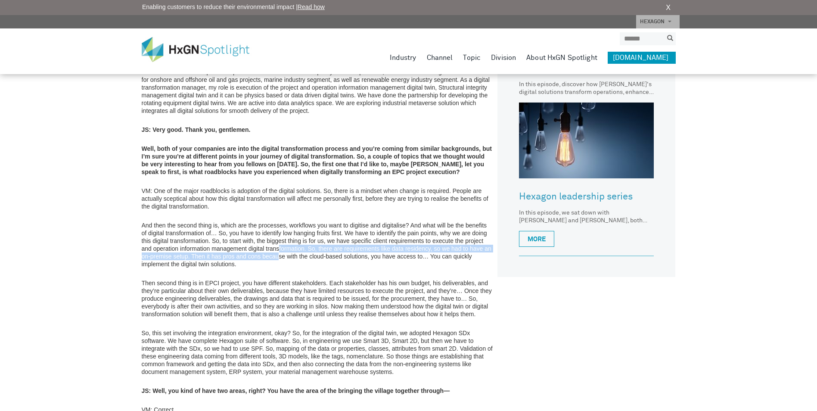
drag, startPoint x: 279, startPoint y: 225, endPoint x: 280, endPoint y: 234, distance: 9.6
click at [280, 234] on p "And then the second thing is, which are the processes, workflows you want to di…" at bounding box center [318, 244] width 352 height 47
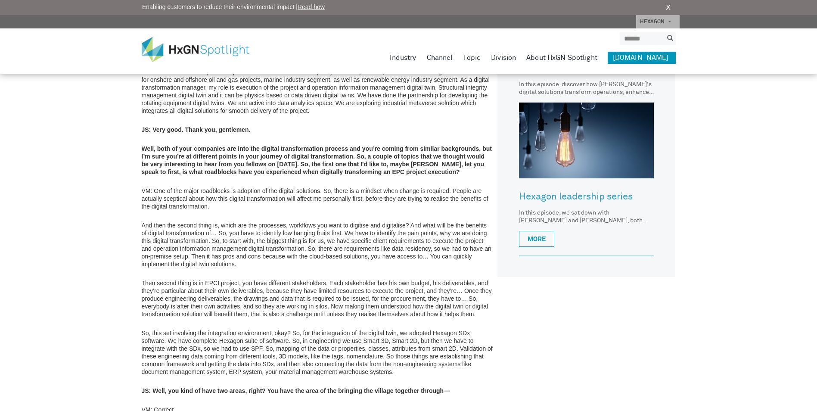
scroll to position [603, 0]
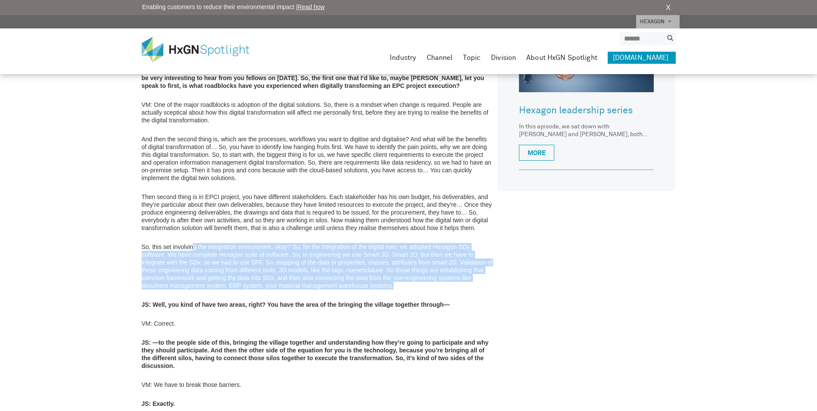
drag, startPoint x: 192, startPoint y: 224, endPoint x: 418, endPoint y: 261, distance: 229.1
click at [418, 261] on p "So, this set involving the integration environment, okay? So, for the integrati…" at bounding box center [318, 266] width 352 height 47
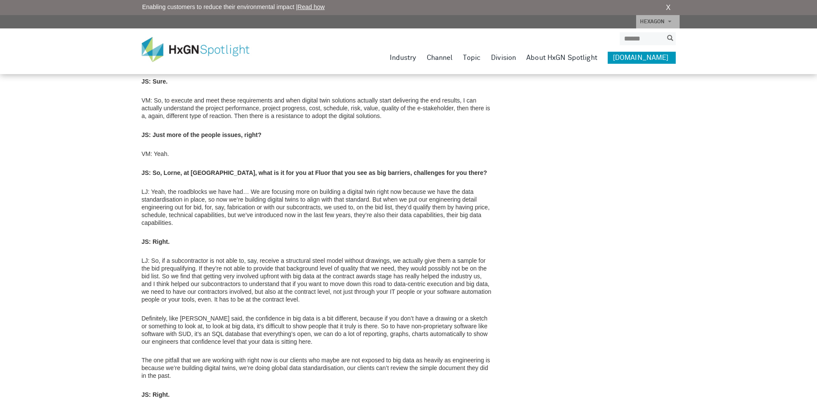
scroll to position [1034, 0]
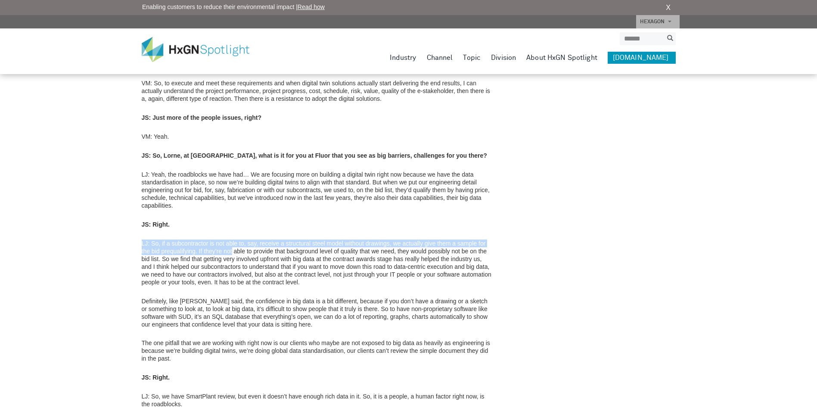
drag, startPoint x: 231, startPoint y: 224, endPoint x: 142, endPoint y: 222, distance: 89.2
click at [142, 240] on p "LJ: So, if a subcontractor is not able to, say, receive a structural steel mode…" at bounding box center [318, 263] width 352 height 47
click at [301, 252] on p "LJ: So, if a subcontractor is not able to, say, receive a structural steel mode…" at bounding box center [318, 263] width 352 height 47
click at [333, 339] on p "The one pitfall that we are working with right now is our clients who maybe are…" at bounding box center [318, 350] width 352 height 23
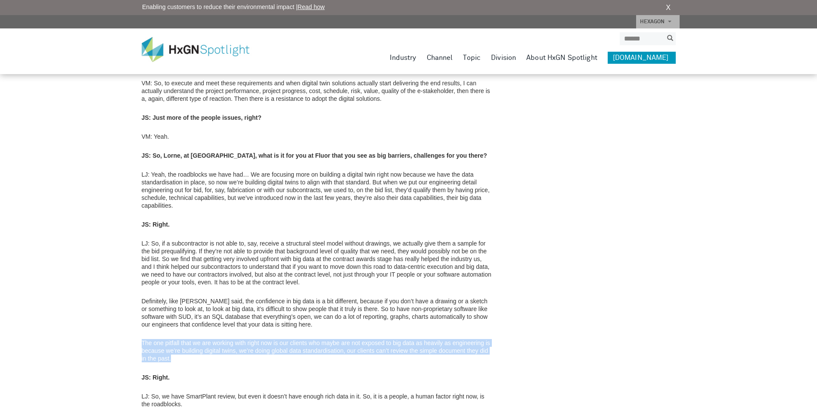
click at [333, 339] on p "The one pitfall that we are working with right now is our clients who maybe are…" at bounding box center [318, 350] width 352 height 23
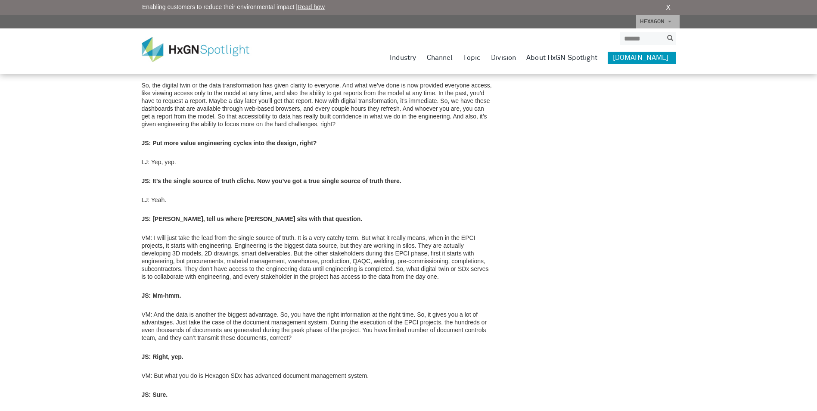
scroll to position [1508, 0]
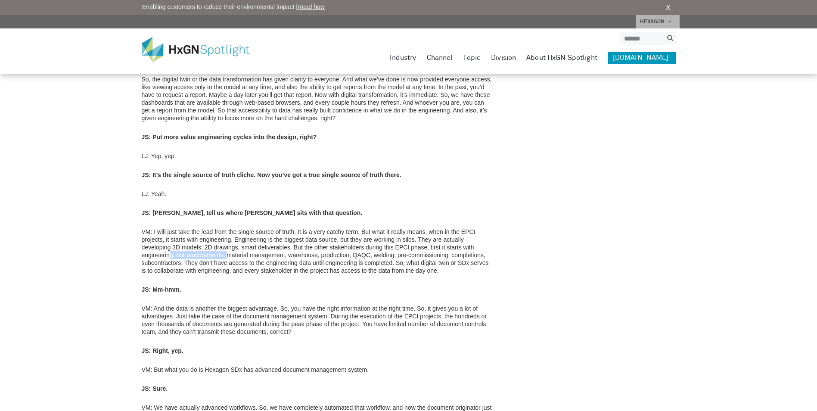
drag, startPoint x: 228, startPoint y: 227, endPoint x: 171, endPoint y: 225, distance: 57.3
click at [171, 228] on p "VM: I will just take the lead from the single source of truth. It is a very cat…" at bounding box center [318, 251] width 352 height 47
drag, startPoint x: 171, startPoint y: 225, endPoint x: 394, endPoint y: 229, distance: 222.8
click at [394, 229] on p "VM: I will just take the lead from the single source of truth. It is a very cat…" at bounding box center [318, 251] width 352 height 47
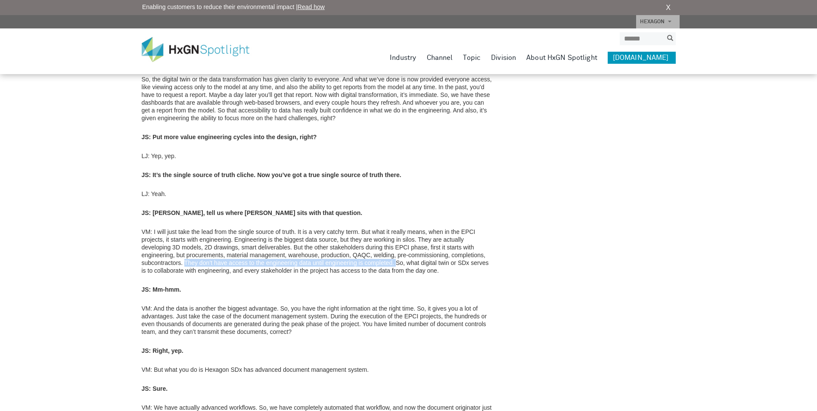
drag, startPoint x: 394, startPoint y: 230, endPoint x: 184, endPoint y: 234, distance: 209.4
click at [184, 234] on p "VM: I will just take the lead from the single source of truth. It is a very cat…" at bounding box center [318, 251] width 352 height 47
drag, startPoint x: 184, startPoint y: 234, endPoint x: 261, endPoint y: 231, distance: 76.3
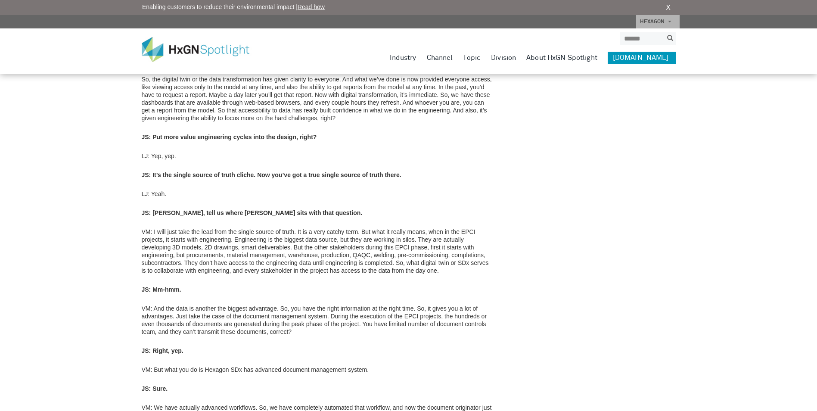
click at [261, 231] on p "VM: I will just take the lead from the single source of truth. It is a very cat…" at bounding box center [318, 251] width 352 height 47
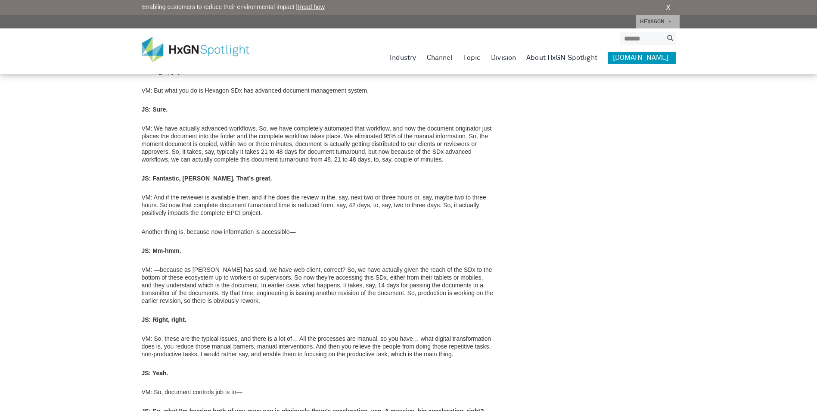
scroll to position [1766, 0]
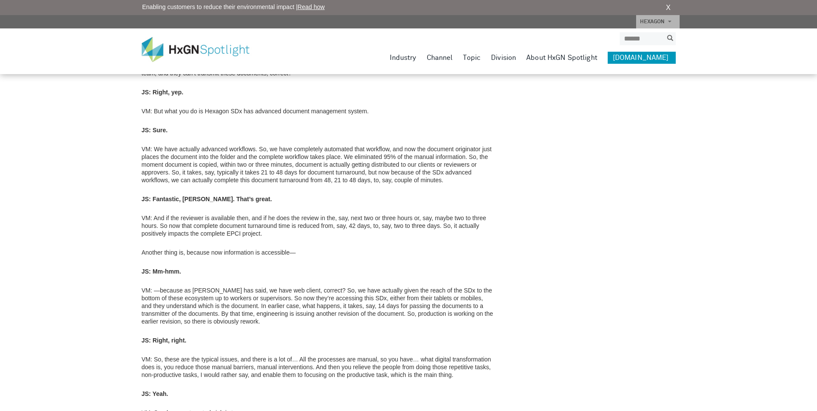
click at [213, 214] on p "VM: And if the reviewer is available then, and if he does the review in the, sa…" at bounding box center [318, 225] width 352 height 23
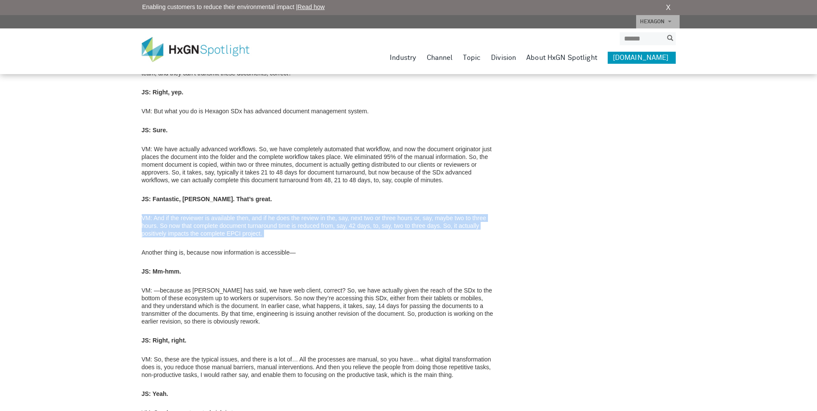
click at [213, 214] on p "VM: And if the reviewer is available then, and if he does the review in the, sa…" at bounding box center [318, 225] width 352 height 23
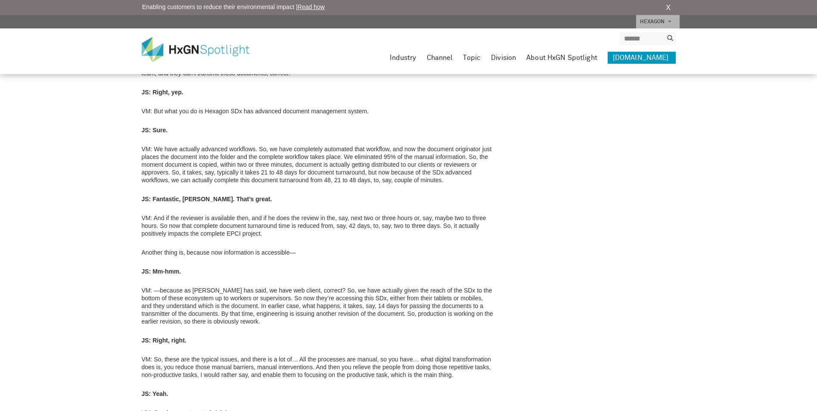
click at [280, 214] on p "VM: And if the reviewer is available then, and if he does the review in the, sa…" at bounding box center [318, 225] width 352 height 23
drag, startPoint x: 222, startPoint y: 260, endPoint x: 346, endPoint y: 255, distance: 124.2
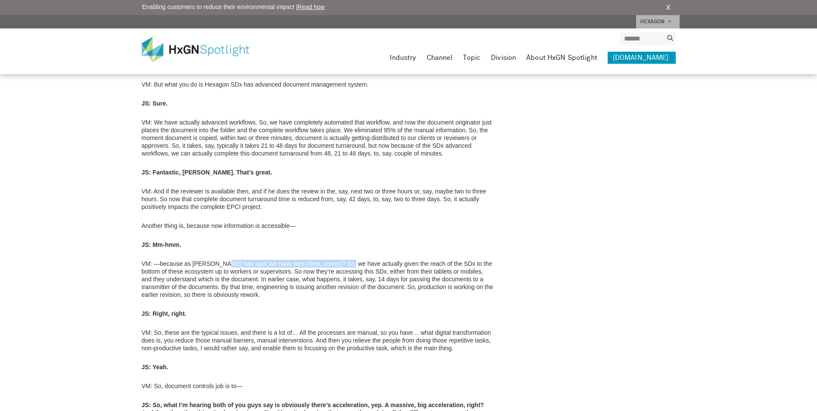
scroll to position [1853, 0]
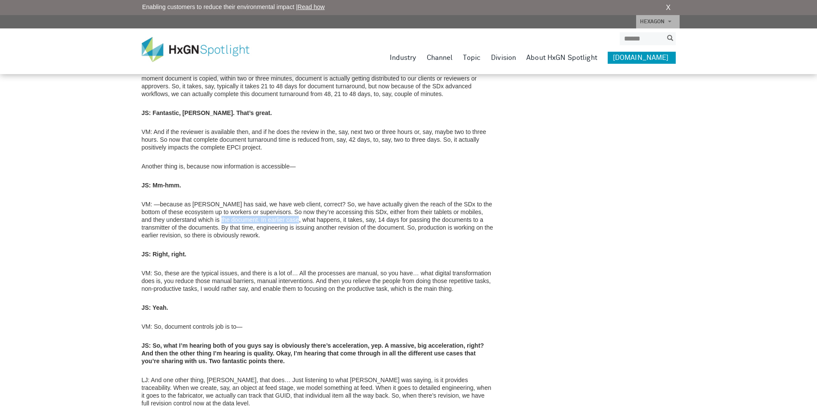
drag, startPoint x: 294, startPoint y: 187, endPoint x: 219, endPoint y: 191, distance: 75.5
click at [219, 200] on p "VM: —because as Lorne has said, we have web client, correct? So, we have actual…" at bounding box center [318, 219] width 352 height 39
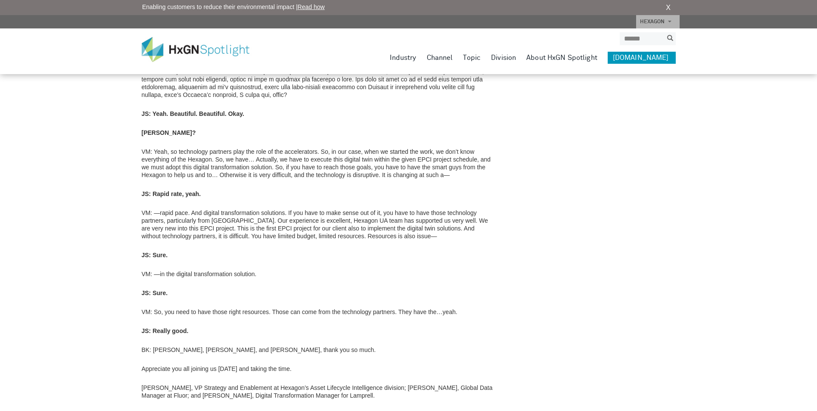
scroll to position [2585, 0]
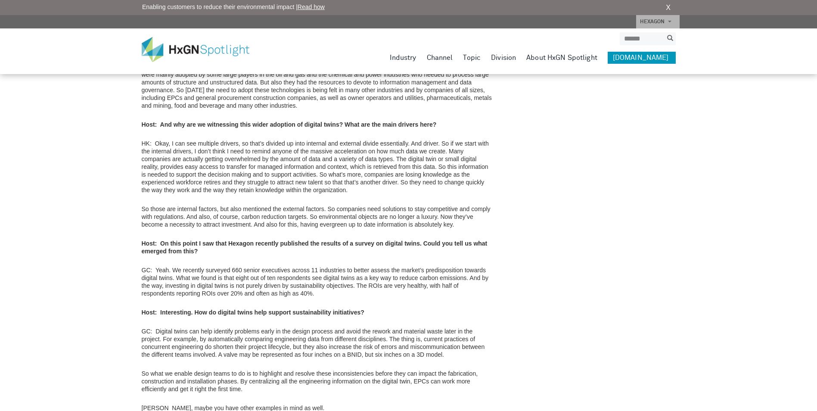
scroll to position [732, 0]
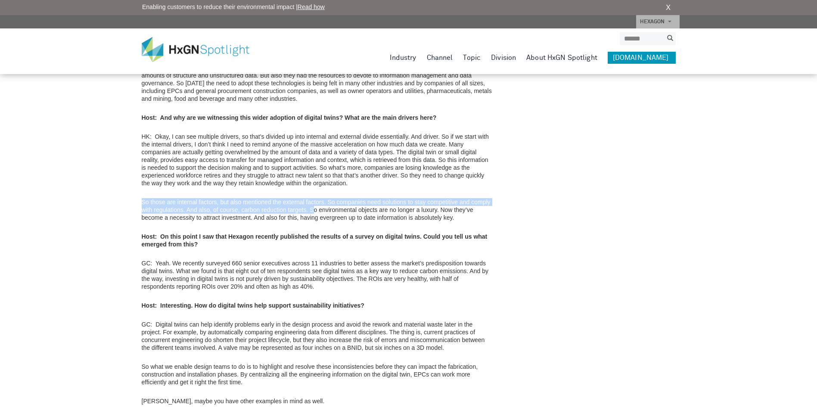
drag, startPoint x: 315, startPoint y: 191, endPoint x: 143, endPoint y: 187, distance: 171.9
click at [143, 198] on p "So those are internal factors, but also mentioned the external factors. So comp…" at bounding box center [318, 209] width 352 height 23
click at [268, 198] on p "So those are internal factors, but also mentioned the external factors. So comp…" at bounding box center [318, 209] width 352 height 23
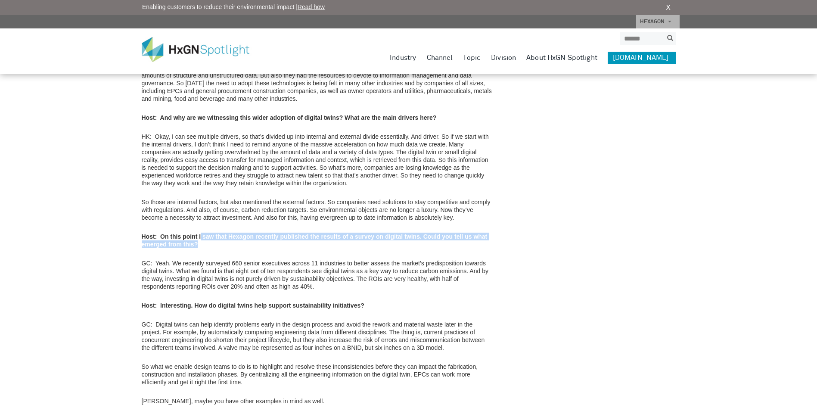
drag, startPoint x: 205, startPoint y: 227, endPoint x: 200, endPoint y: 224, distance: 5.0
click at [200, 233] on p "Host: On this point I saw that Hexagon recently published the results of a surv…" at bounding box center [318, 241] width 352 height 16
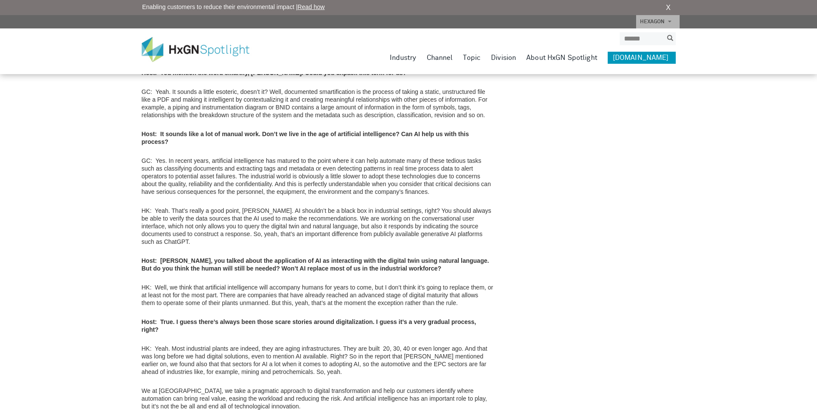
scroll to position [1594, 0]
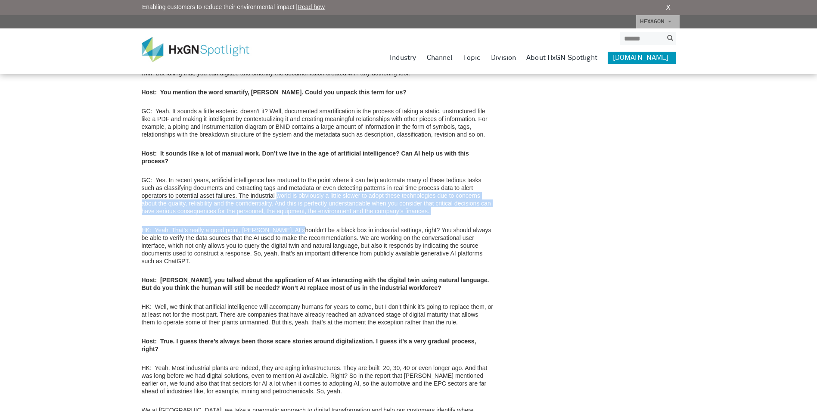
drag, startPoint x: 276, startPoint y: 163, endPoint x: 291, endPoint y: 191, distance: 31.6
drag, startPoint x: 291, startPoint y: 191, endPoint x: 288, endPoint y: 196, distance: 5.4
click at [288, 226] on p "HK: Yeah. That’s really a good point, [PERSON_NAME]. AI shouldn’t be a black bo…" at bounding box center [318, 245] width 352 height 39
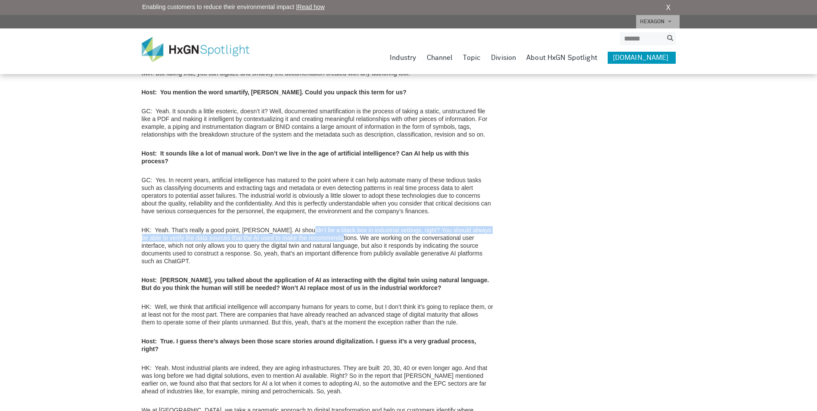
drag, startPoint x: 298, startPoint y: 197, endPoint x: 332, endPoint y: 204, distance: 34.7
click at [332, 226] on p "HK: Yeah. That’s really a good point, Giulio. AI shouldn’t be a black box in in…" at bounding box center [318, 245] width 352 height 39
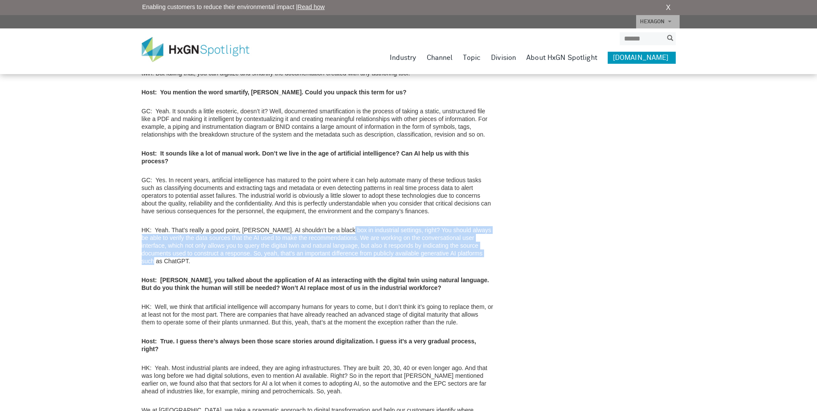
drag, startPoint x: 338, startPoint y: 203, endPoint x: 465, endPoint y: 224, distance: 129.3
click at [465, 226] on p "HK: Yeah. That’s really a good point, Giulio. AI shouldn’t be a black box in in…" at bounding box center [318, 245] width 352 height 39
drag, startPoint x: 465, startPoint y: 224, endPoint x: 449, endPoint y: 223, distance: 16.4
click at [449, 226] on p "HK: Yeah. That’s really a good point, Giulio. AI shouldn’t be a black box in in…" at bounding box center [318, 245] width 352 height 39
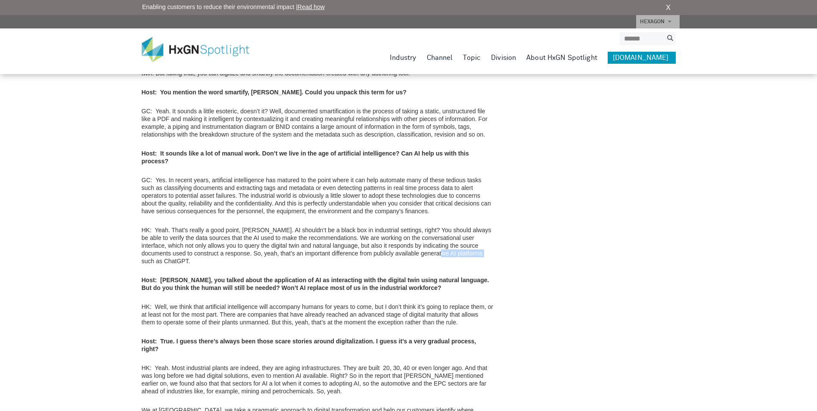
drag, startPoint x: 449, startPoint y: 223, endPoint x: 425, endPoint y: 222, distance: 24.2
click at [425, 226] on p "HK: Yeah. That’s really a good point, Giulio. AI shouldn’t be a black box in in…" at bounding box center [318, 245] width 352 height 39
drag, startPoint x: 425, startPoint y: 222, endPoint x: 404, endPoint y: 222, distance: 21.1
click at [404, 226] on p "HK: Yeah. That’s really a good point, Giulio. AI shouldn’t be a black box in in…" at bounding box center [318, 245] width 352 height 39
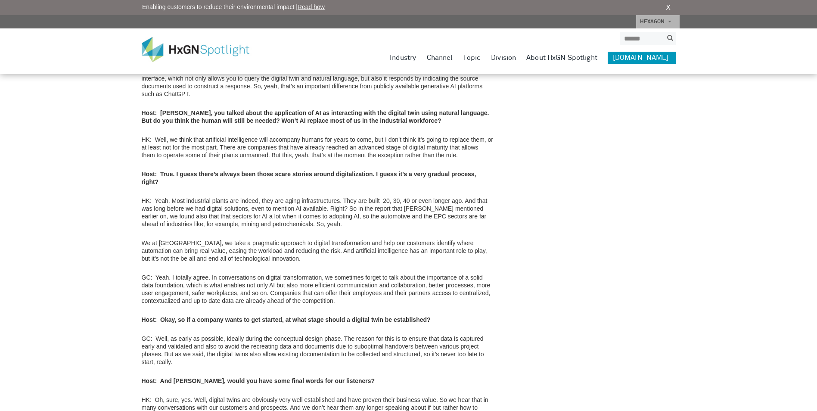
scroll to position [1766, 0]
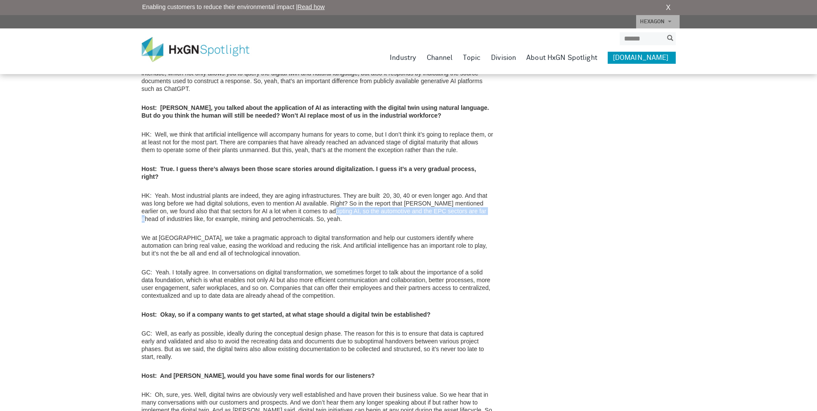
drag, startPoint x: 315, startPoint y: 170, endPoint x: 481, endPoint y: 174, distance: 165.9
click at [481, 192] on p "HK: Yeah. Most industrial plants are indeed, they are aging infrastructures. Th…" at bounding box center [318, 207] width 352 height 31
drag, startPoint x: 227, startPoint y: 199, endPoint x: 274, endPoint y: 202, distance: 46.7
click at [274, 234] on p "We at Hexagon, we take a pragmatic approach to digital transformation and help …" at bounding box center [318, 245] width 352 height 23
drag, startPoint x: 274, startPoint y: 202, endPoint x: 258, endPoint y: 199, distance: 15.8
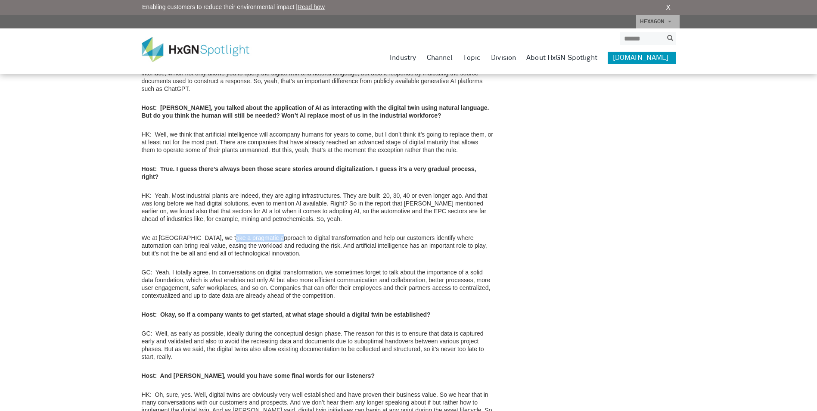
click at [258, 234] on p "We at Hexagon, we take a pragmatic approach to digital transformation and help …" at bounding box center [318, 245] width 352 height 23
drag, startPoint x: 239, startPoint y: 250, endPoint x: 494, endPoint y: 247, distance: 255.1
drag, startPoint x: 367, startPoint y: 253, endPoint x: 360, endPoint y: 255, distance: 7.2
click at [365, 268] on p "GC: Yeah. I totally agree. In conversations on digital transformation, we somet…" at bounding box center [318, 283] width 352 height 31
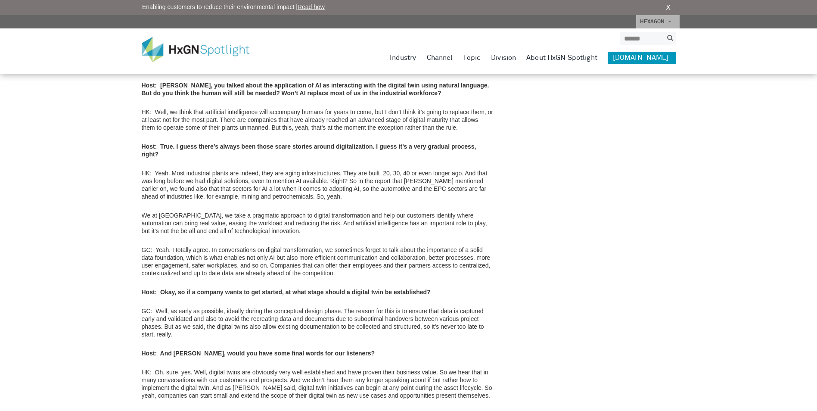
scroll to position [1809, 0]
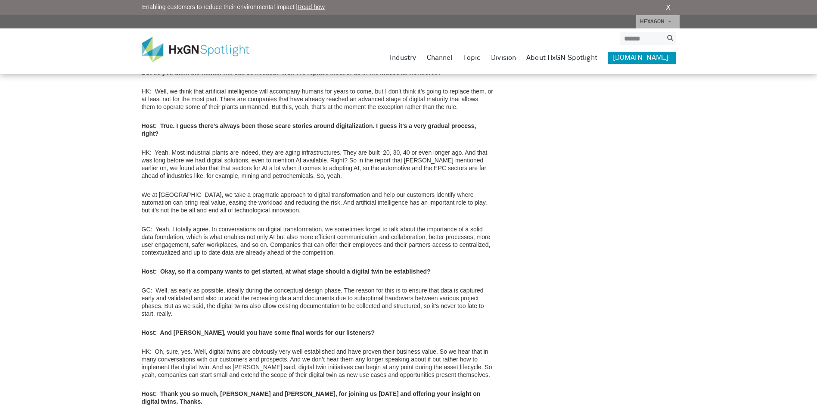
drag, startPoint x: 273, startPoint y: 228, endPoint x: 253, endPoint y: 244, distance: 25.4
drag, startPoint x: 253, startPoint y: 244, endPoint x: 225, endPoint y: 249, distance: 28.8
click at [225, 287] on p "GC: Well, as early as possible, ideally during the conceptual design phase. The…" at bounding box center [318, 302] width 352 height 31
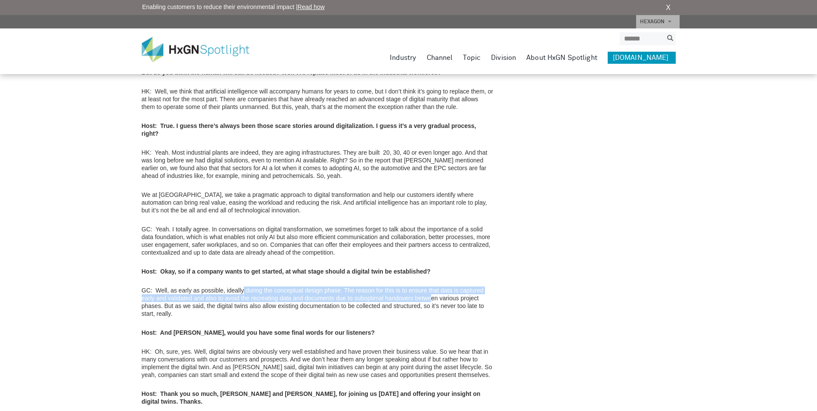
drag, startPoint x: 244, startPoint y: 250, endPoint x: 430, endPoint y: 256, distance: 186.2
click at [430, 287] on p "GC: Well, as early as possible, ideally during the conceptual design phase. The…" at bounding box center [318, 302] width 352 height 31
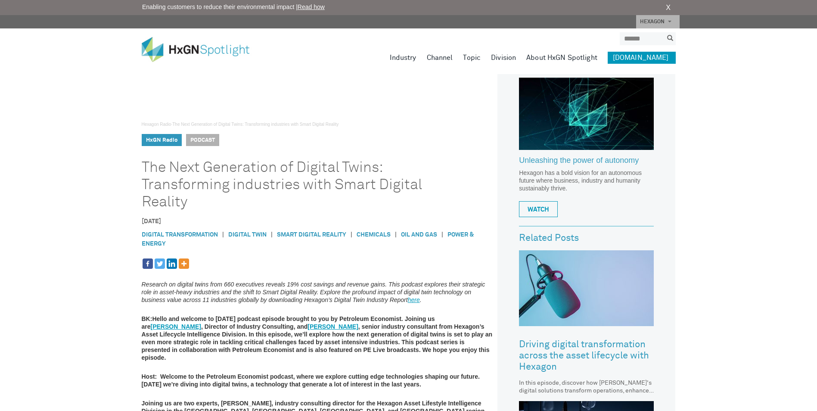
scroll to position [0, 0]
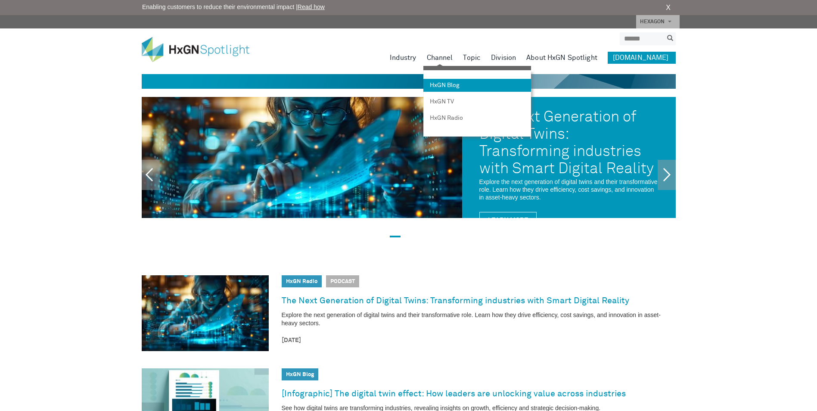
click at [465, 84] on link "HxGN Blog" at bounding box center [478, 85] width 108 height 13
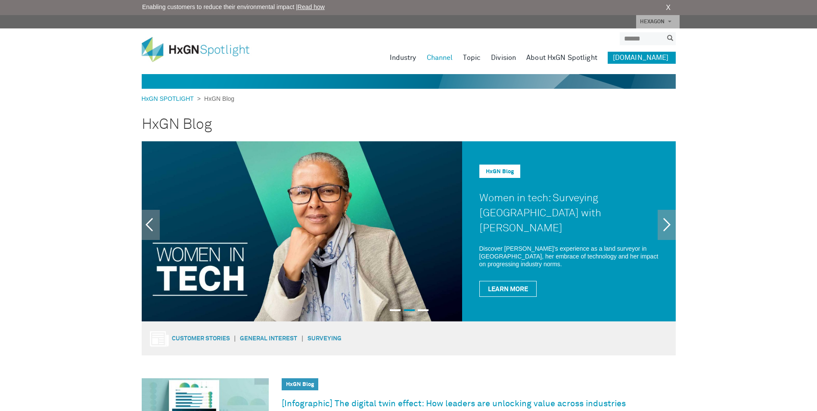
click at [558, 60] on link "About HxGN Spotlight" at bounding box center [561, 58] width 71 height 12
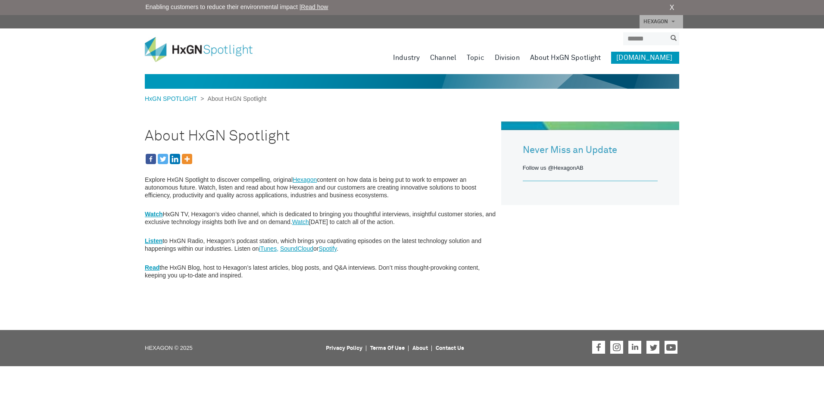
click at [149, 266] on strong "Read" at bounding box center [152, 267] width 15 height 7
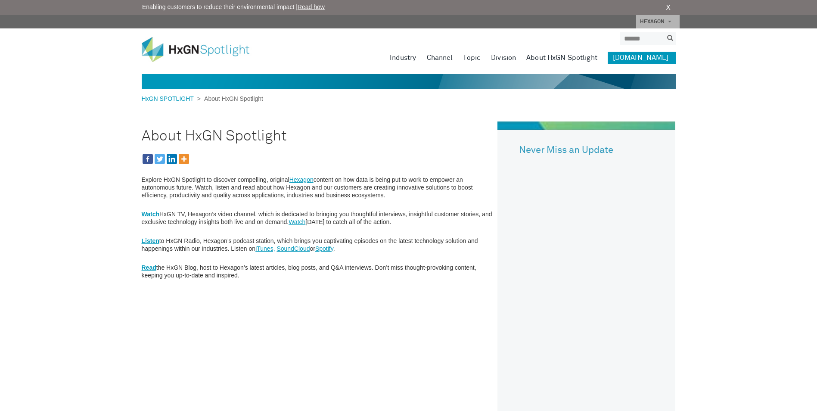
click at [145, 268] on strong "Read" at bounding box center [149, 267] width 15 height 7
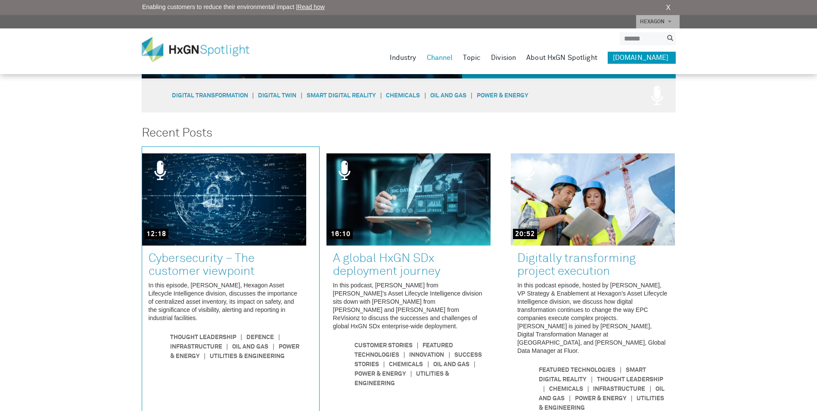
scroll to position [258, 0]
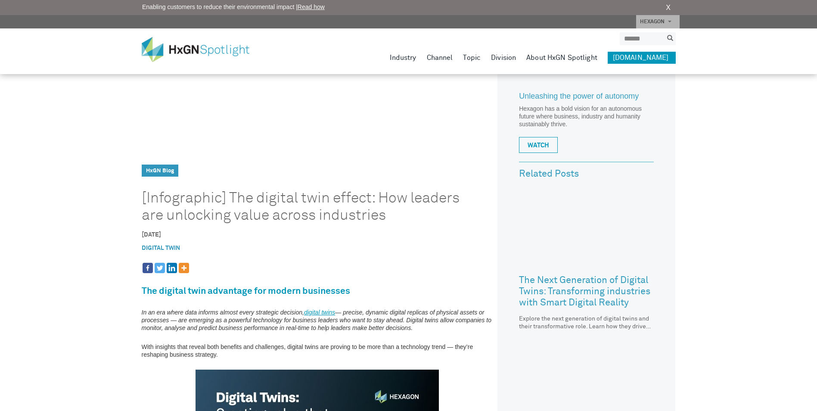
scroll to position [128, 0]
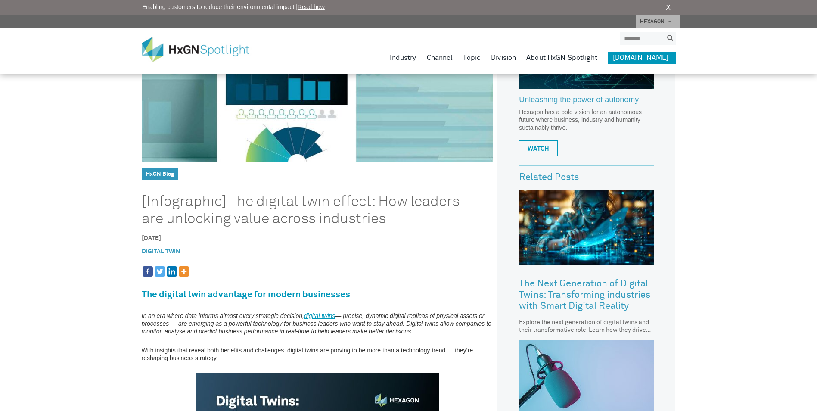
click at [317, 316] on link "digital twins" at bounding box center [319, 315] width 31 height 7
